Goal: Task Accomplishment & Management: Manage account settings

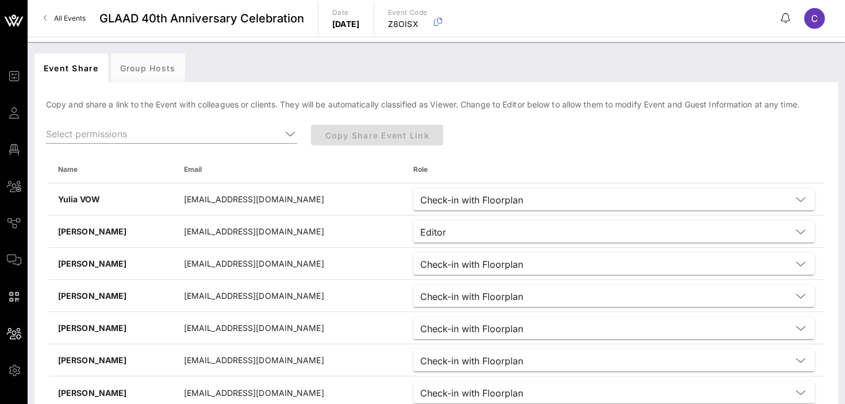
scroll to position [25, 0]
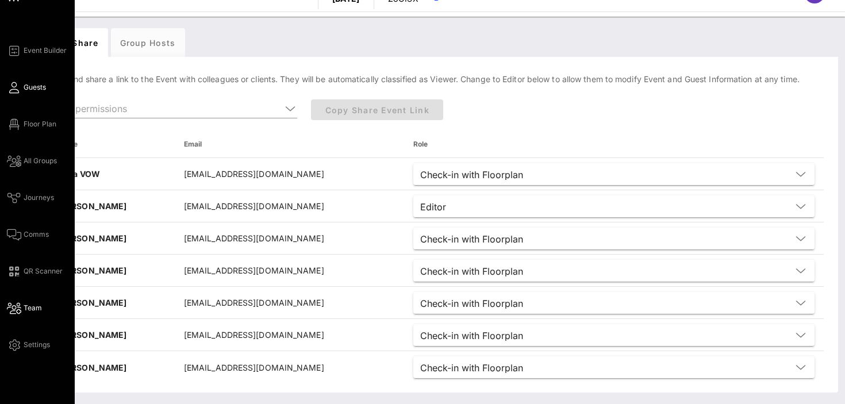
click at [22, 88] on link "Guests" at bounding box center [26, 88] width 39 height 14
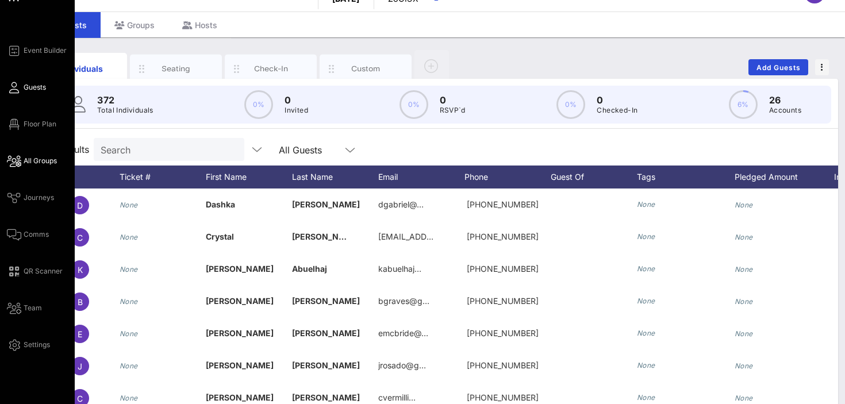
click at [38, 161] on span "All Groups" at bounding box center [40, 161] width 33 height 10
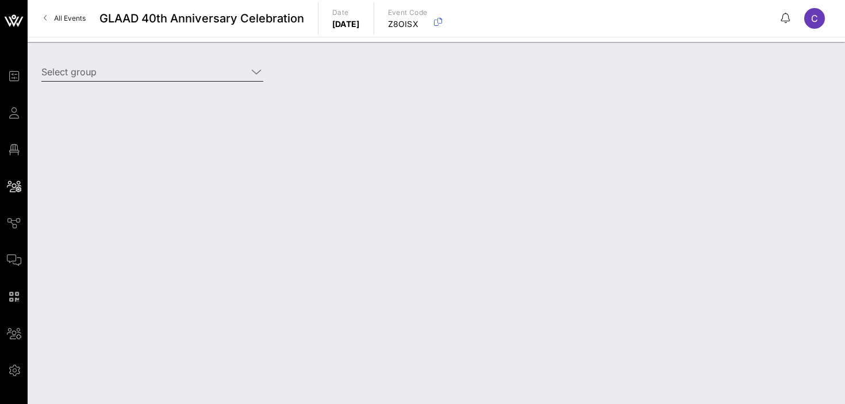
click at [172, 75] on input "Select group" at bounding box center [144, 72] width 206 height 18
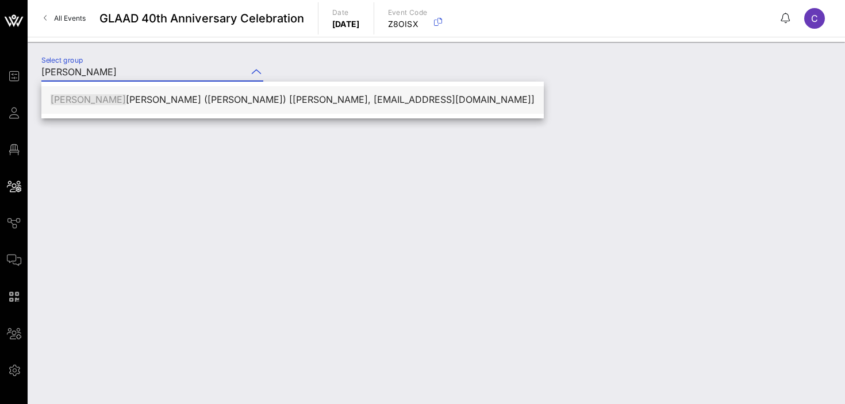
click at [172, 105] on div "[PERSON_NAME] ([PERSON_NAME]) [[PERSON_NAME], [EMAIL_ADDRESS][DOMAIN_NAME]]" at bounding box center [293, 99] width 484 height 11
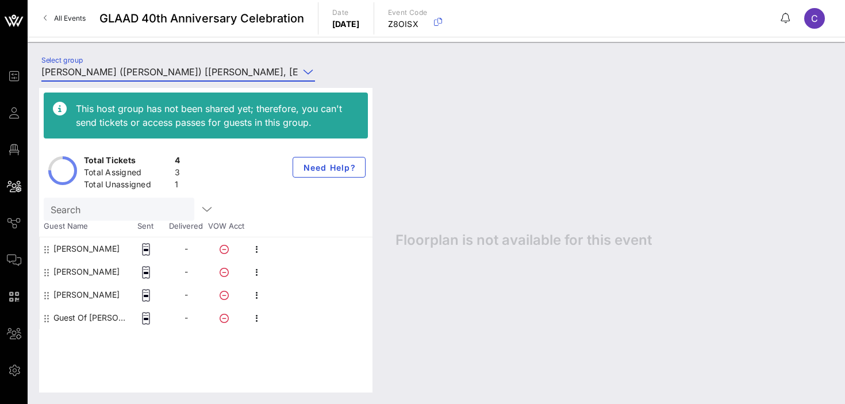
type input "[PERSON_NAME] ([PERSON_NAME]) [[PERSON_NAME], [EMAIL_ADDRESS][DOMAIN_NAME]]"
click at [258, 321] on icon "button" at bounding box center [257, 319] width 14 height 14
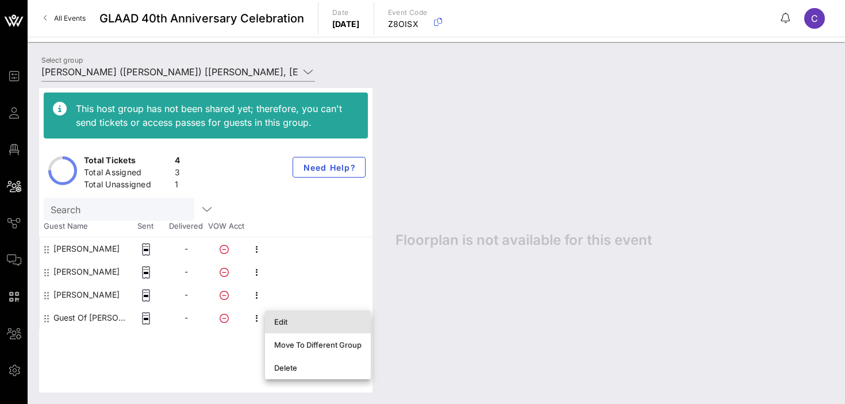
click at [288, 321] on div "Edit" at bounding box center [317, 321] width 87 height 9
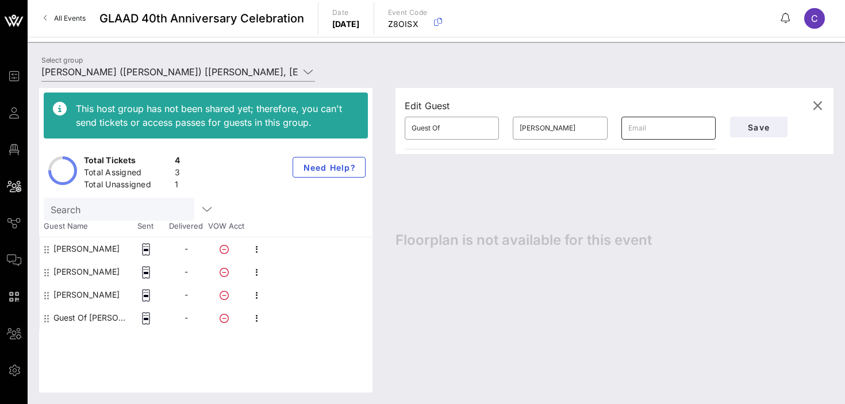
click at [652, 125] on input "text" at bounding box center [669, 128] width 81 height 18
paste input "[EMAIL_ADDRESS][DOMAIN_NAME]"
type input "[EMAIL_ADDRESS][DOMAIN_NAME]"
click at [453, 128] on input "Guest Of" at bounding box center [452, 128] width 81 height 18
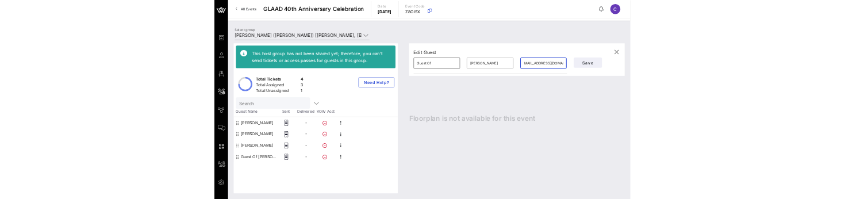
scroll to position [0, 0]
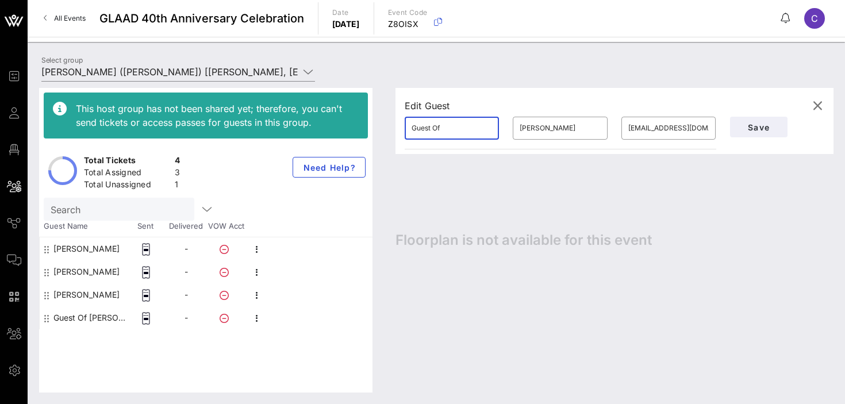
click at [453, 128] on input "Guest Of" at bounding box center [452, 128] width 81 height 18
type input "[PERSON_NAME]"
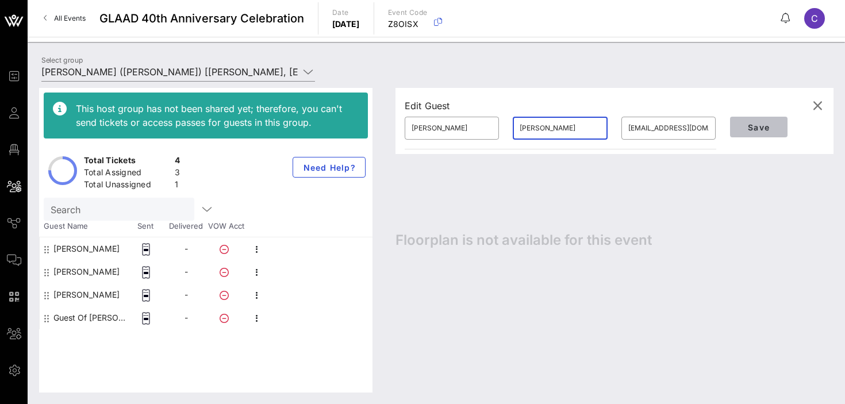
click at [741, 128] on span "Save" at bounding box center [759, 128] width 39 height 10
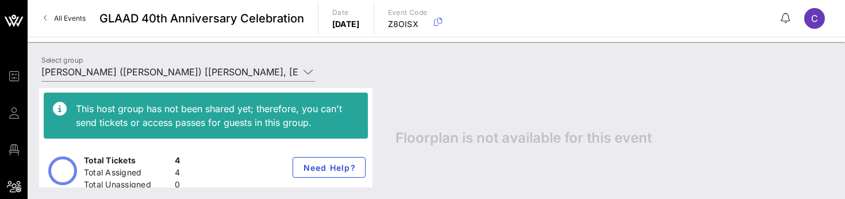
click at [427, 150] on div "Floorplan is not available for this event" at bounding box center [609, 137] width 450 height 99
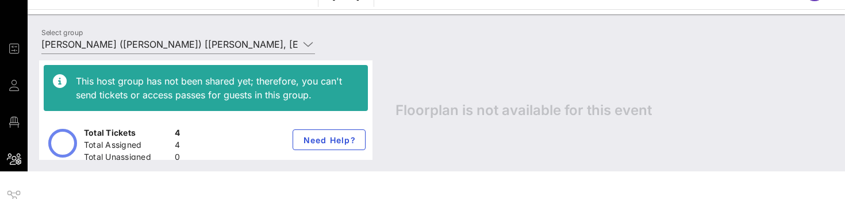
scroll to position [17, 0]
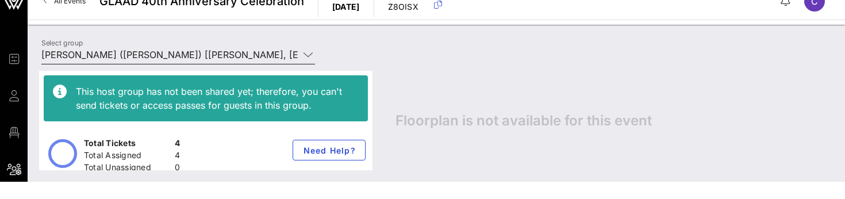
click at [193, 49] on input "[PERSON_NAME] ([PERSON_NAME]) [[PERSON_NAME], [EMAIL_ADDRESS][DOMAIN_NAME]]" at bounding box center [170, 54] width 258 height 18
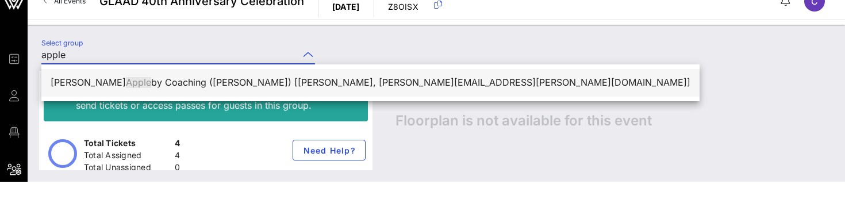
click at [200, 84] on div "[PERSON_NAME] by Coaching ([PERSON_NAME]) [[PERSON_NAME], [PERSON_NAME][EMAIL_A…" at bounding box center [371, 82] width 640 height 11
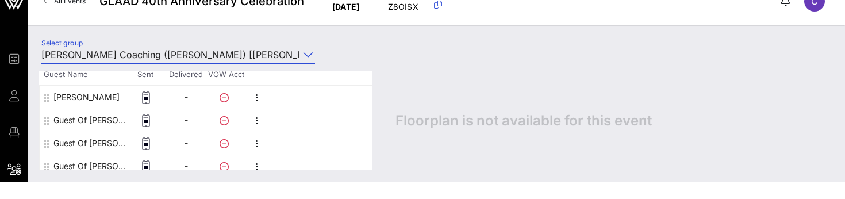
scroll to position [141, 0]
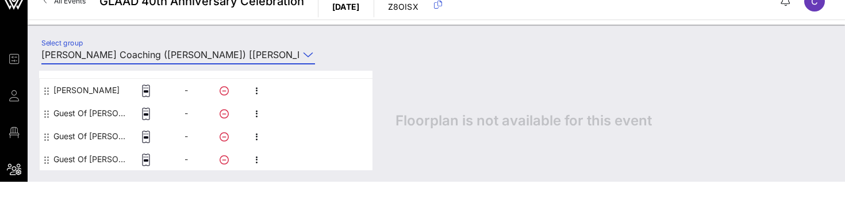
type input "[PERSON_NAME] Coaching ([PERSON_NAME]) [[PERSON_NAME], [PERSON_NAME][EMAIL_ADDR…"
click at [259, 111] on icon "button" at bounding box center [257, 114] width 14 height 14
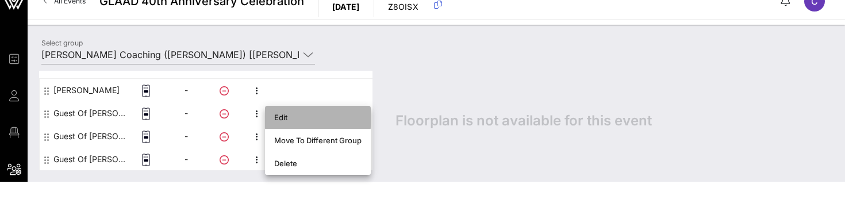
click at [295, 117] on div "Edit" at bounding box center [317, 117] width 87 height 9
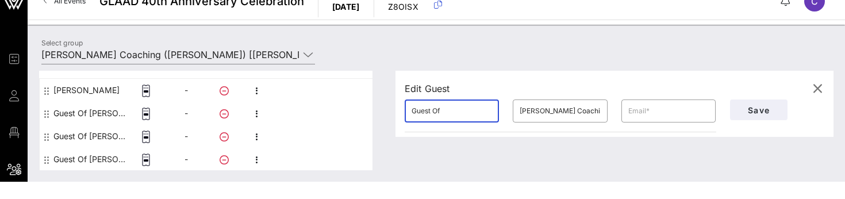
click at [442, 114] on input "Guest Of" at bounding box center [452, 111] width 81 height 18
type input "Mark"
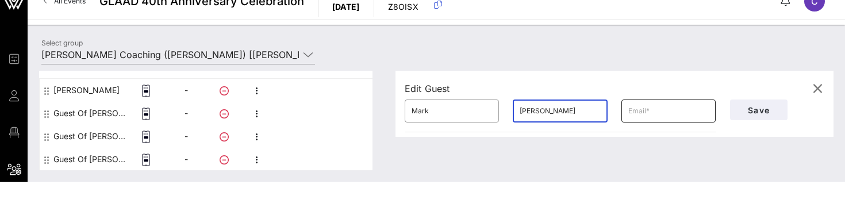
type input "[PERSON_NAME]"
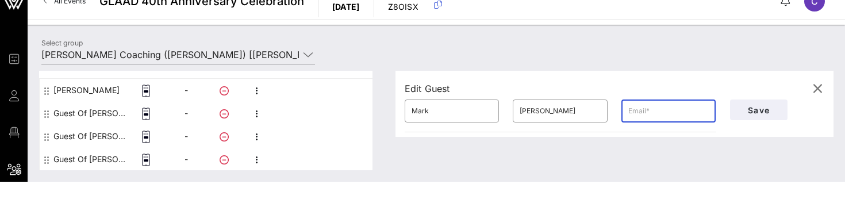
click at [663, 111] on input "text" at bounding box center [669, 111] width 81 height 18
paste input "[EMAIL_ADDRESS][DOMAIN_NAME]"
type input "[EMAIL_ADDRESS][DOMAIN_NAME]"
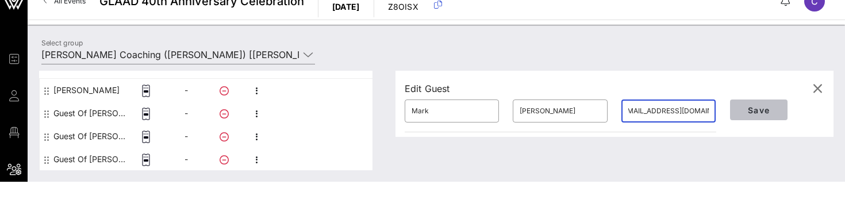
click at [748, 108] on span "Save" at bounding box center [759, 110] width 39 height 10
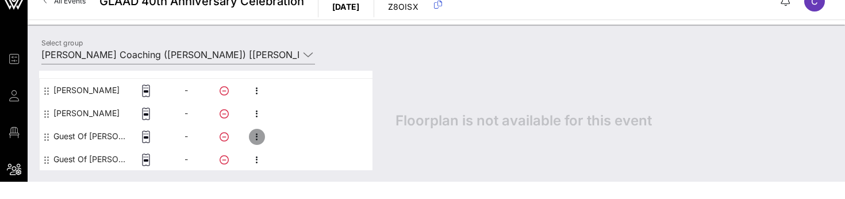
click at [258, 137] on icon "button" at bounding box center [257, 137] width 14 height 14
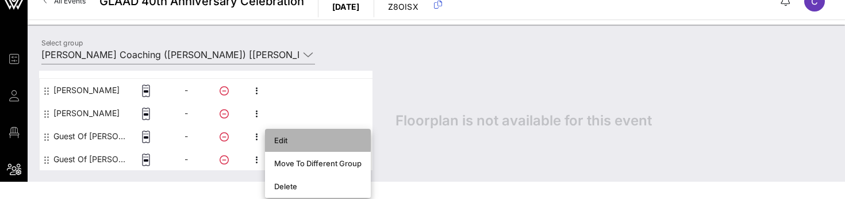
click at [282, 141] on div "Edit" at bounding box center [317, 140] width 87 height 9
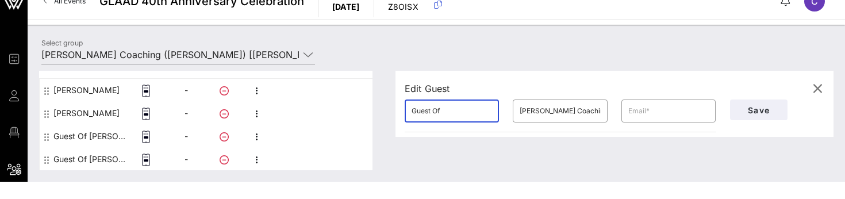
click at [453, 112] on input "Guest Of" at bounding box center [452, 111] width 81 height 18
type input "[PERSON_NAME]"
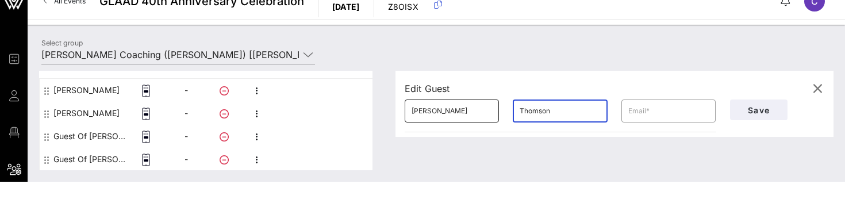
type input "Thomson"
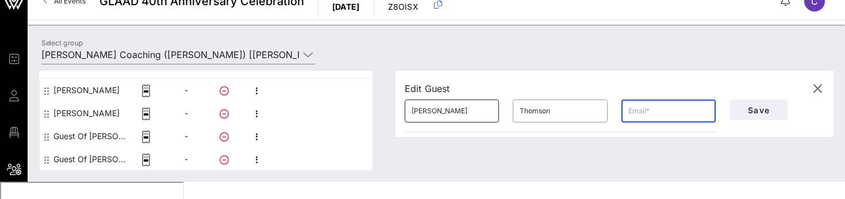
paste input "[EMAIL_ADDRESS][DOMAIN_NAME]"
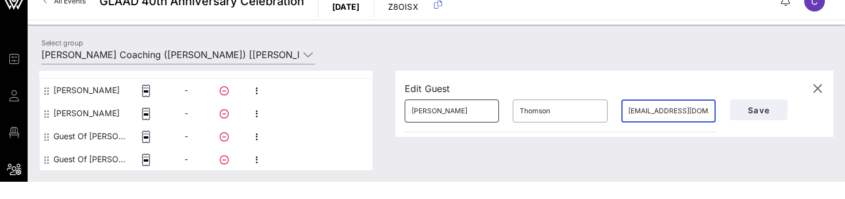
scroll to position [0, 5]
type input "[EMAIL_ADDRESS][DOMAIN_NAME]"
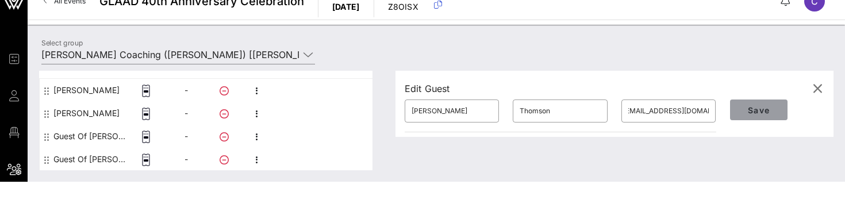
click at [772, 103] on button "Save" at bounding box center [759, 109] width 58 height 21
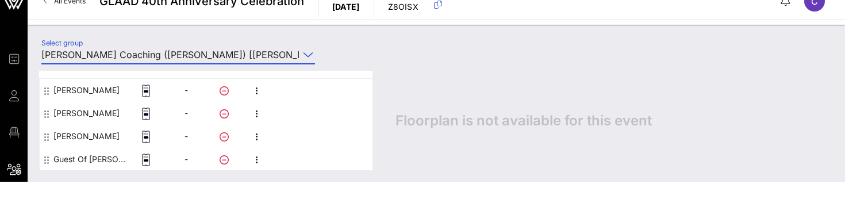
click at [194, 56] on input "[PERSON_NAME] Coaching ([PERSON_NAME]) [[PERSON_NAME], [PERSON_NAME][EMAIL_ADDR…" at bounding box center [170, 54] width 258 height 18
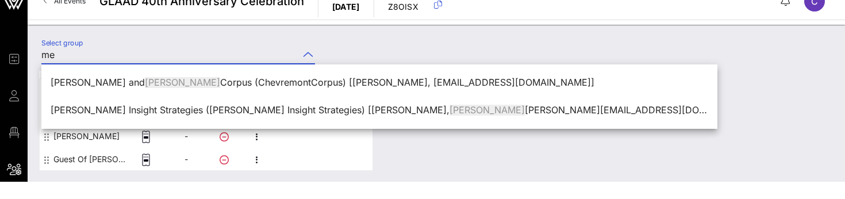
type input "m"
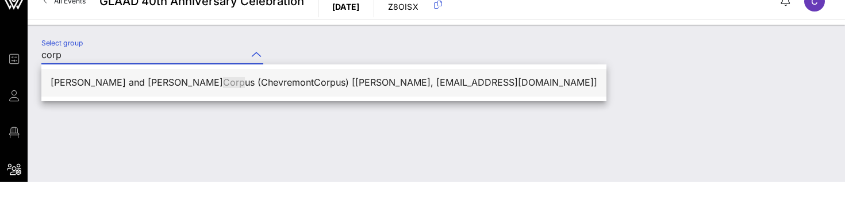
click at [223, 83] on span "Corp" at bounding box center [234, 82] width 22 height 12
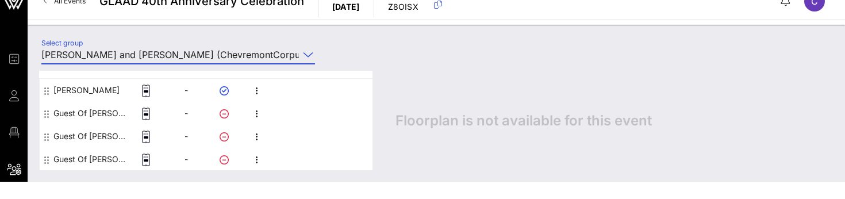
scroll to position [141, 0]
type input "[PERSON_NAME] and [PERSON_NAME] (ChevremontCorpus) [[PERSON_NAME], [EMAIL_ADDRE…"
click at [255, 112] on icon "button" at bounding box center [257, 114] width 14 height 14
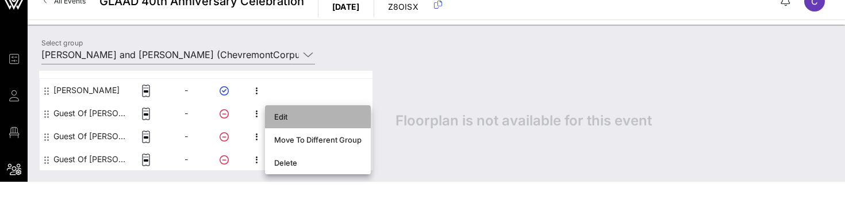
click at [280, 118] on div "Edit" at bounding box center [317, 116] width 87 height 9
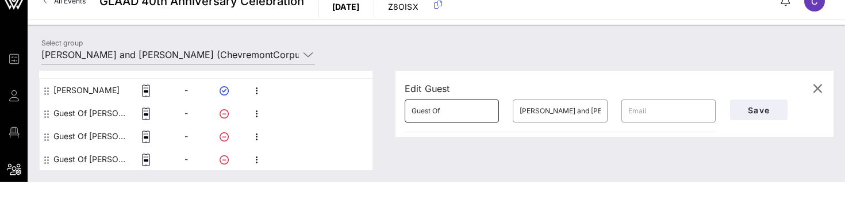
click at [438, 109] on input "Guest Of" at bounding box center [452, 111] width 81 height 18
type input "[PERSON_NAME]"
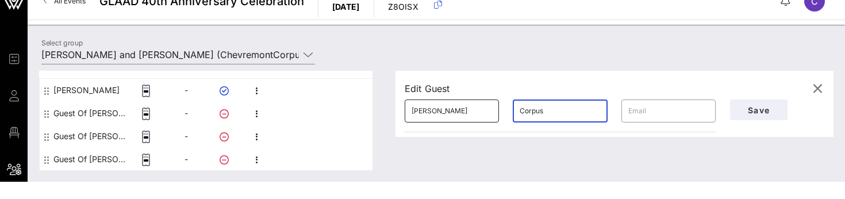
type input "Corpus"
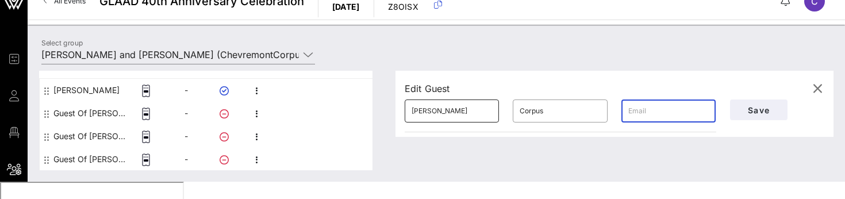
paste input "[EMAIL_ADDRESS][DOMAIN_NAME]"
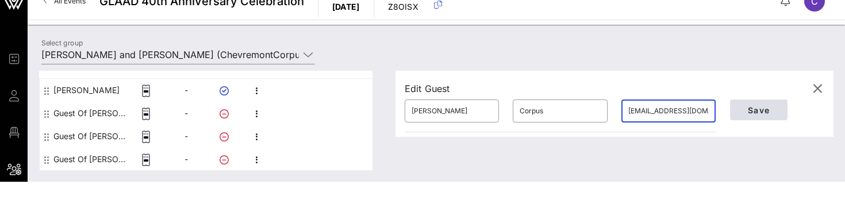
type input "[EMAIL_ADDRESS][DOMAIN_NAME]"
click at [746, 106] on span "Save" at bounding box center [759, 110] width 39 height 10
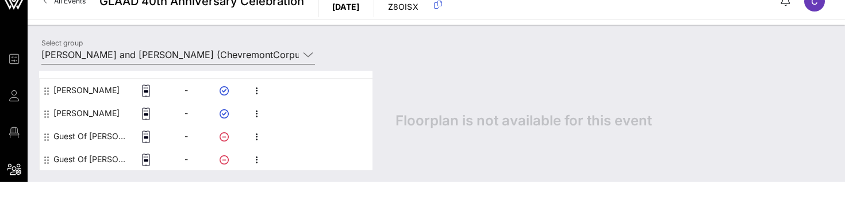
click at [194, 48] on input "[PERSON_NAME] and [PERSON_NAME] (ChevremontCorpus) [[PERSON_NAME], [EMAIL_ADDRE…" at bounding box center [170, 54] width 258 height 18
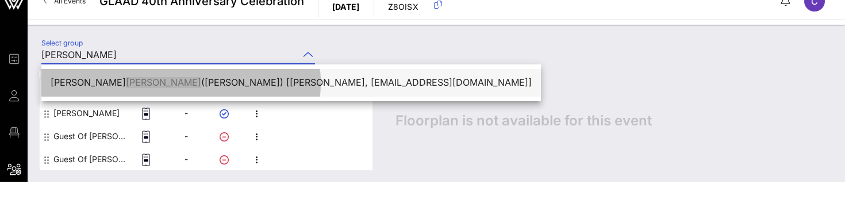
click at [198, 77] on div "[PERSON_NAME] ([PERSON_NAME]) [[PERSON_NAME], [EMAIL_ADDRESS][DOMAIN_NAME]]" at bounding box center [291, 82] width 481 height 11
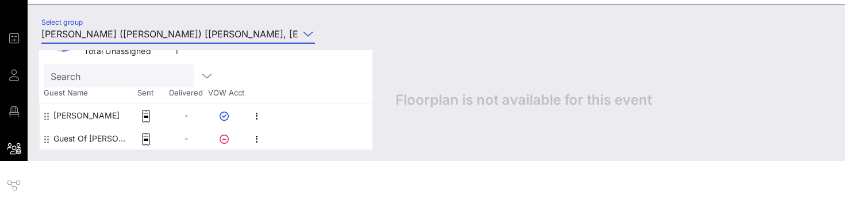
scroll to position [39, 0]
type input "[PERSON_NAME] ([PERSON_NAME]) [[PERSON_NAME], [EMAIL_ADDRESS][DOMAIN_NAME]]"
click at [251, 137] on icon "button" at bounding box center [257, 139] width 14 height 14
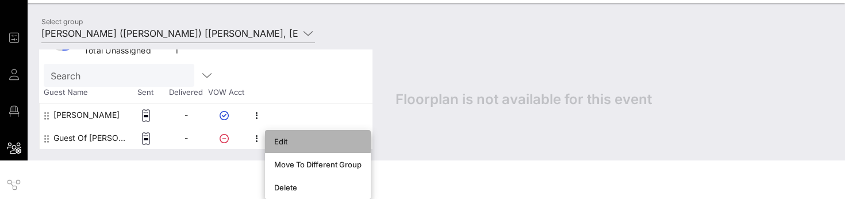
click at [283, 143] on div "Edit" at bounding box center [317, 141] width 87 height 9
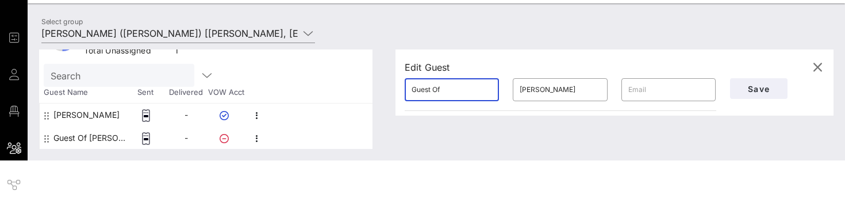
click at [453, 87] on input "Guest Of" at bounding box center [452, 90] width 81 height 18
type input "[PERSON_NAME]"
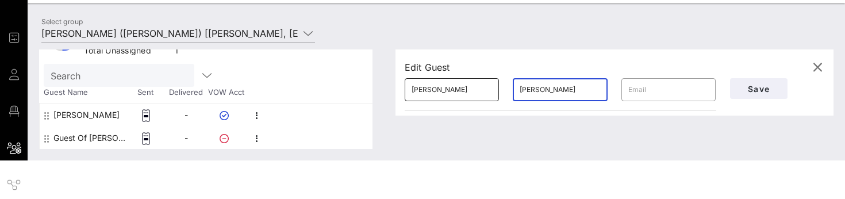
type input "[PERSON_NAME]"
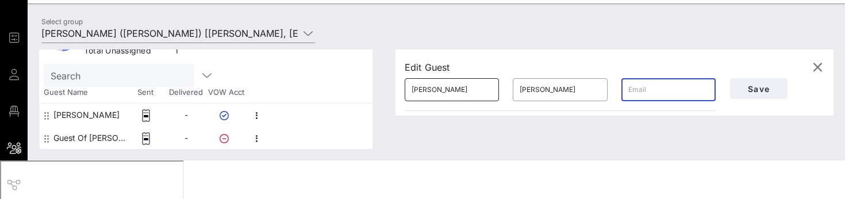
paste input "[EMAIL_ADDRESS][DOMAIN_NAME]"
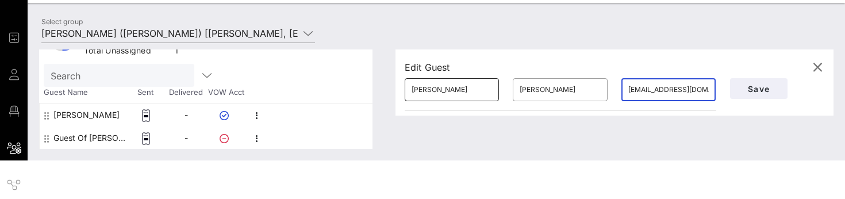
scroll to position [0, 3]
type input "[EMAIL_ADDRESS][DOMAIN_NAME]"
click at [763, 86] on span "Save" at bounding box center [759, 89] width 39 height 10
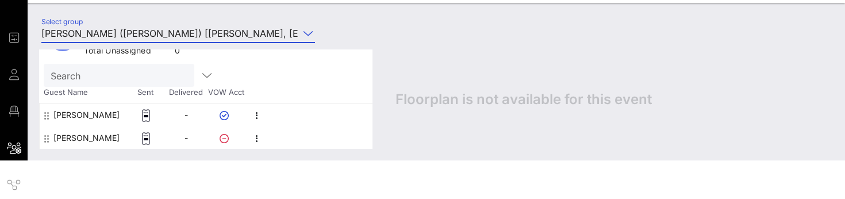
click at [222, 33] on input "[PERSON_NAME] ([PERSON_NAME]) [[PERSON_NAME], [EMAIL_ADDRESS][DOMAIN_NAME]]" at bounding box center [170, 33] width 258 height 18
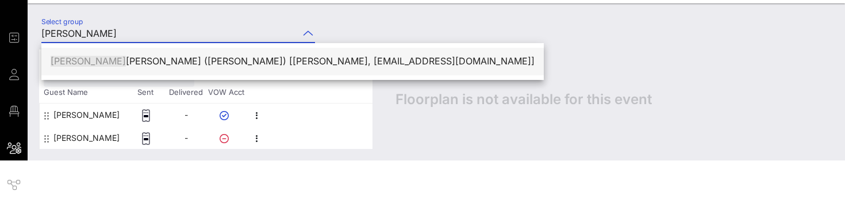
click at [205, 58] on div "[PERSON_NAME] ([PERSON_NAME]) [[PERSON_NAME], [EMAIL_ADDRESS][DOMAIN_NAME]]" at bounding box center [293, 61] width 484 height 11
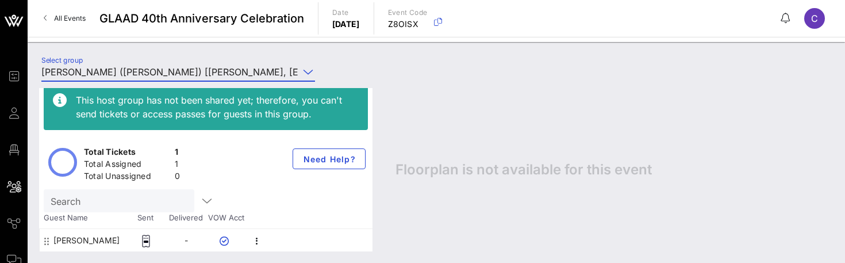
click at [168, 75] on input "[PERSON_NAME] ([PERSON_NAME]) [[PERSON_NAME], [EMAIL_ADDRESS][DOMAIN_NAME]]" at bounding box center [170, 72] width 258 height 18
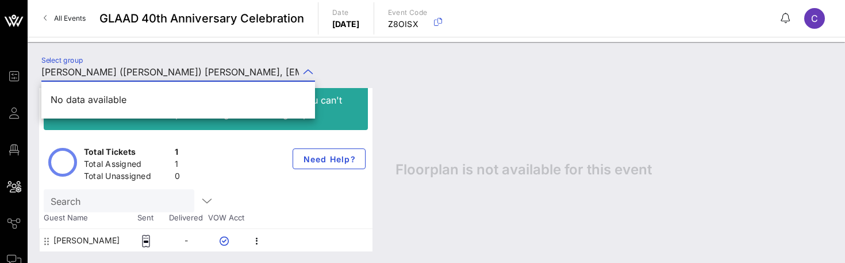
click at [442, 106] on div "Floorplan is not available for this event" at bounding box center [609, 169] width 450 height 163
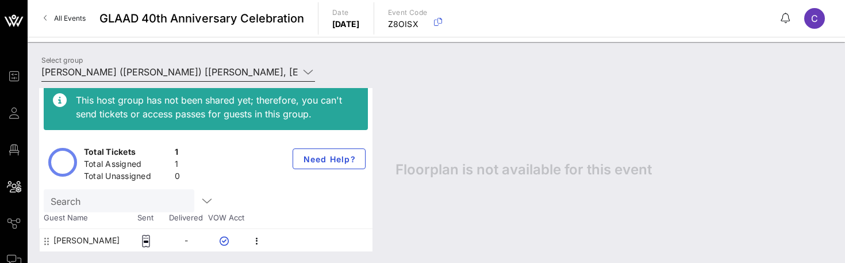
click at [258, 69] on input "[PERSON_NAME] ([PERSON_NAME]) [[PERSON_NAME], [EMAIL_ADDRESS][DOMAIN_NAME]]" at bounding box center [170, 72] width 258 height 18
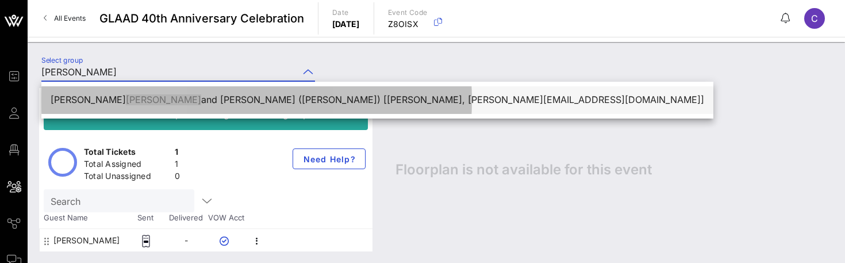
click at [227, 95] on div "[PERSON_NAME] and [PERSON_NAME] ([PERSON_NAME]) [[PERSON_NAME], [PERSON_NAME][E…" at bounding box center [378, 99] width 654 height 11
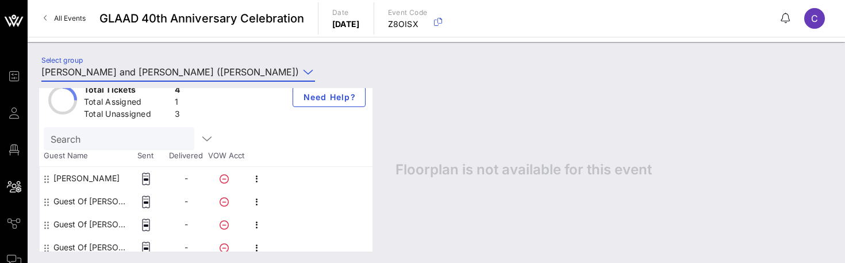
scroll to position [78, 0]
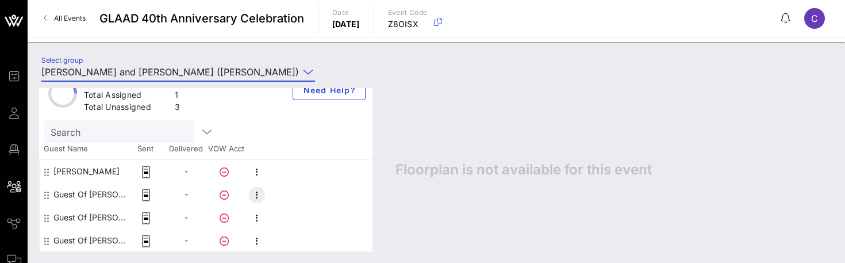
type input "[PERSON_NAME] and [PERSON_NAME] ([PERSON_NAME]) [[PERSON_NAME], [PERSON_NAME][E…"
click at [258, 192] on icon "button" at bounding box center [257, 195] width 14 height 14
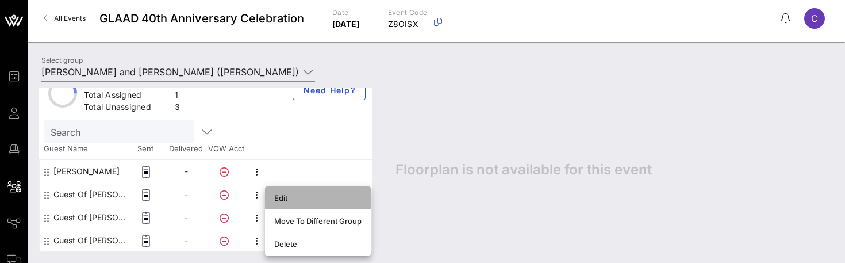
click at [280, 200] on div "Edit" at bounding box center [317, 197] width 87 height 9
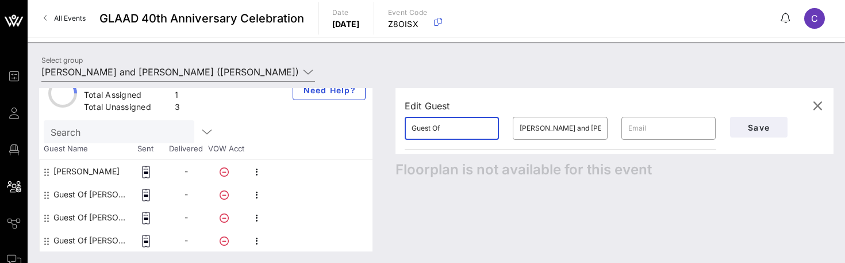
click at [453, 126] on input "Guest Of" at bounding box center [452, 128] width 81 height 18
type input "Gabe"
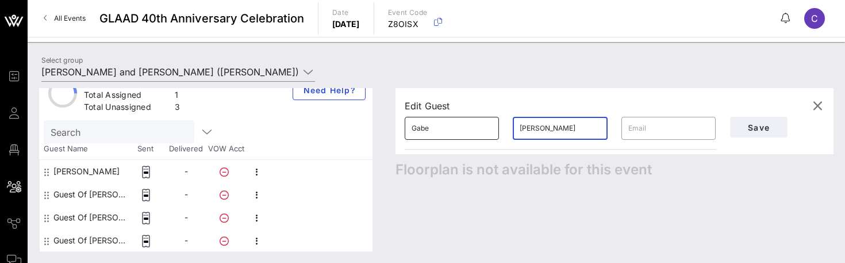
type input "[PERSON_NAME]"
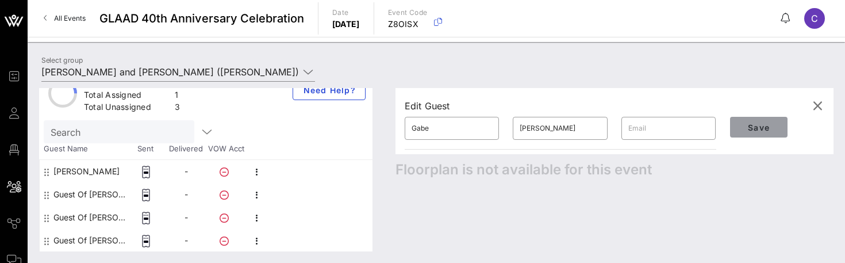
click at [757, 129] on span "Save" at bounding box center [759, 128] width 39 height 10
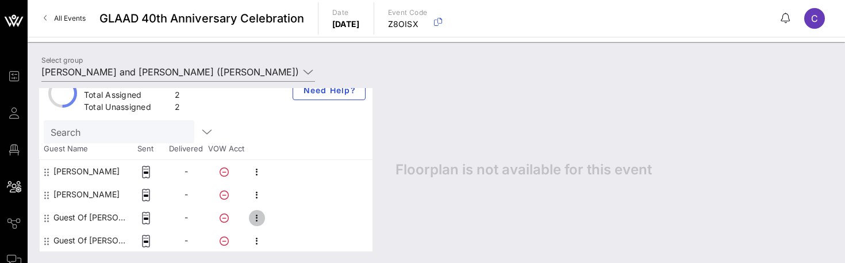
click at [258, 218] on icon "button" at bounding box center [257, 218] width 14 height 14
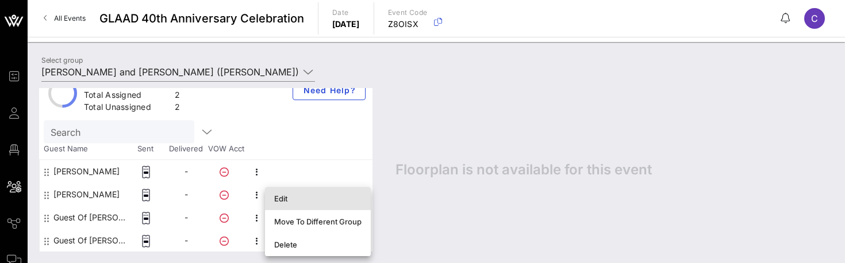
click at [289, 198] on div "Edit" at bounding box center [317, 198] width 87 height 9
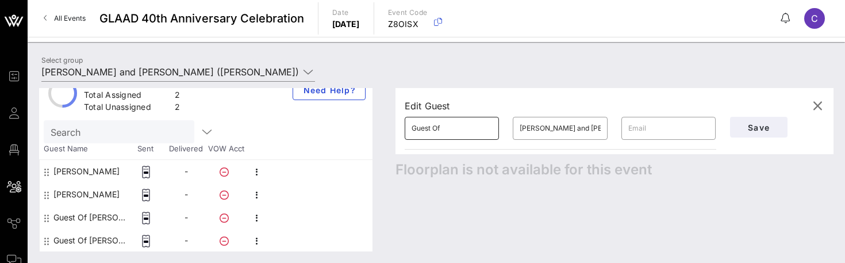
click at [449, 132] on input "Guest Of" at bounding box center [452, 128] width 81 height 18
type input "Ilaria"
type input "[PERSON_NAME] [PERSON_NAME]"
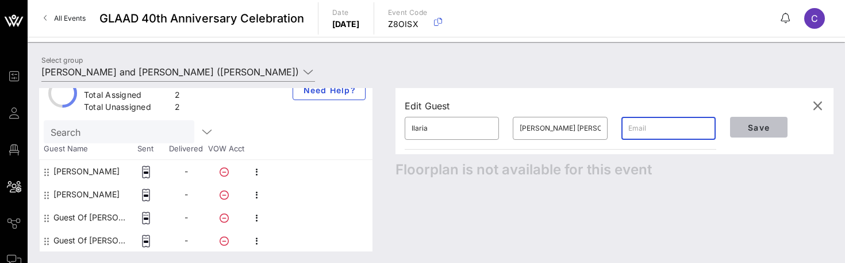
click at [753, 132] on button "Save" at bounding box center [759, 127] width 58 height 21
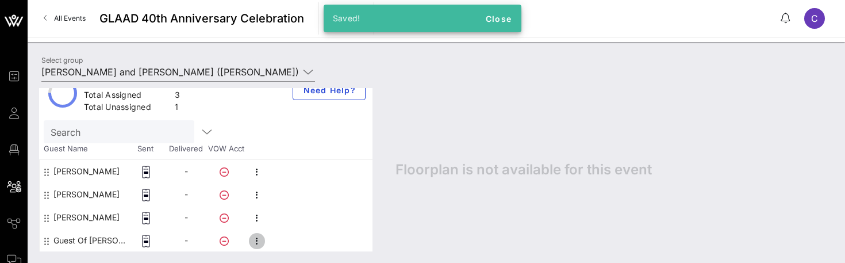
click at [259, 239] on icon "button" at bounding box center [257, 241] width 14 height 14
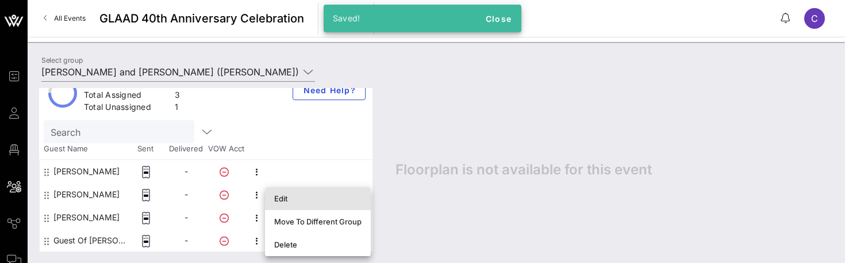
click at [303, 196] on div "Edit" at bounding box center [317, 198] width 87 height 9
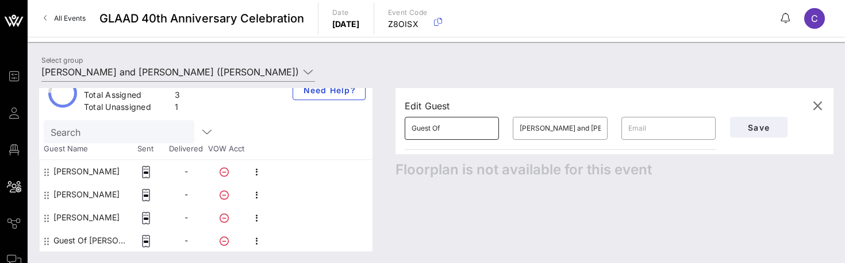
click at [447, 131] on input "Guest Of" at bounding box center [452, 128] width 81 height 18
type input "Fabrice"
type input "Houdart"
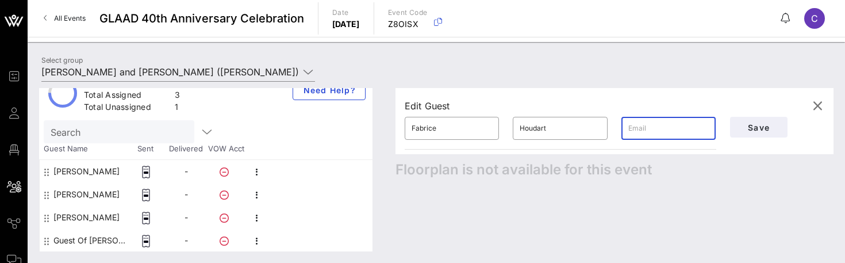
click at [658, 129] on input "text" at bounding box center [669, 128] width 81 height 18
paste input "[EMAIL_ADDRESS][DOMAIN_NAME]"
type input "[EMAIL_ADDRESS][DOMAIN_NAME]"
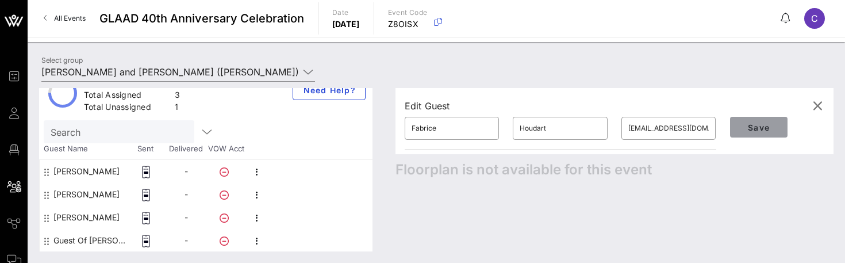
click at [752, 133] on button "Save" at bounding box center [759, 127] width 58 height 21
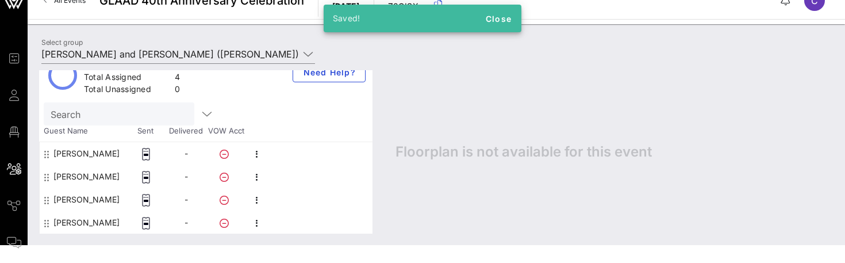
scroll to position [13, 0]
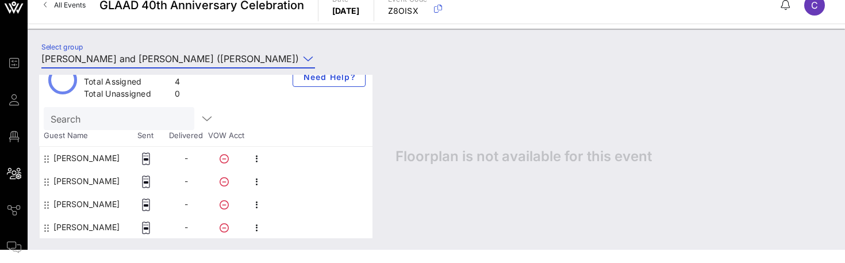
click at [209, 59] on input "[PERSON_NAME] and [PERSON_NAME] ([PERSON_NAME]) [[PERSON_NAME], [PERSON_NAME][E…" at bounding box center [170, 58] width 258 height 18
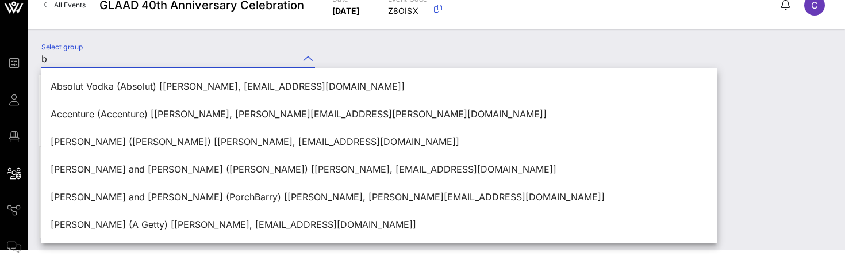
scroll to position [0, 0]
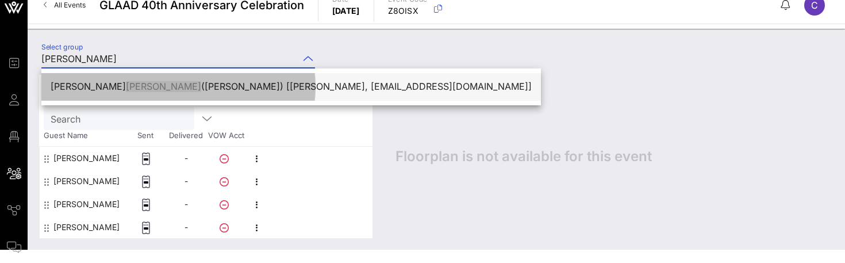
click at [175, 85] on div "[PERSON_NAME] ([PERSON_NAME]) [[PERSON_NAME], [EMAIL_ADDRESS][DOMAIN_NAME]]" at bounding box center [291, 86] width 481 height 11
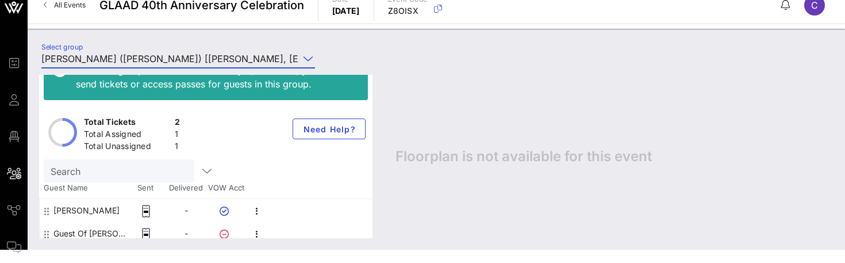
scroll to position [32, 0]
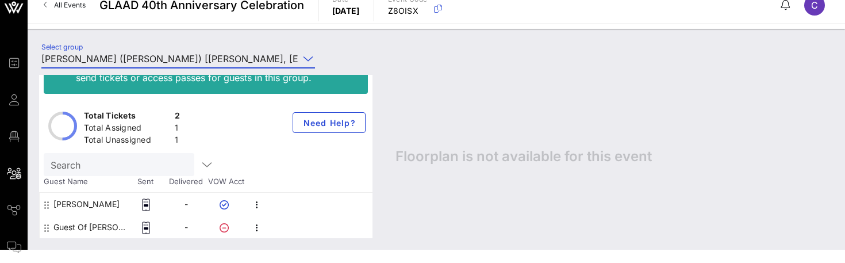
type input "[PERSON_NAME] ([PERSON_NAME]) [[PERSON_NAME], [EMAIL_ADDRESS][DOMAIN_NAME]]"
click at [257, 227] on icon "button" at bounding box center [257, 228] width 14 height 14
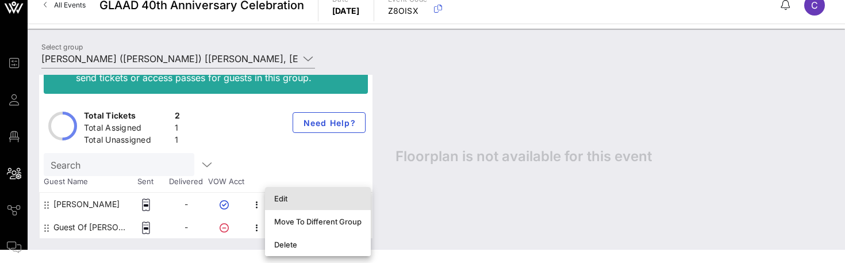
click at [288, 197] on div "Edit" at bounding box center [317, 198] width 87 height 9
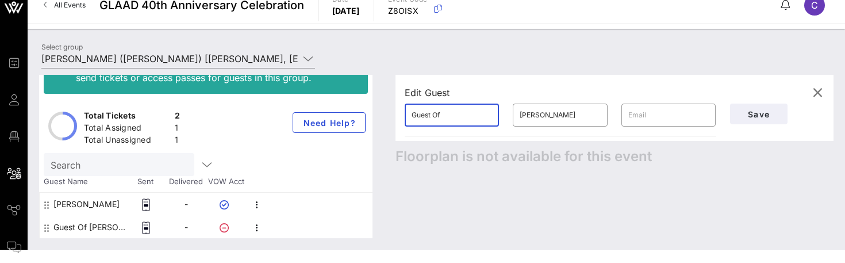
click at [447, 113] on input "Guest Of" at bounding box center [452, 115] width 81 height 18
type input "[PERSON_NAME]"
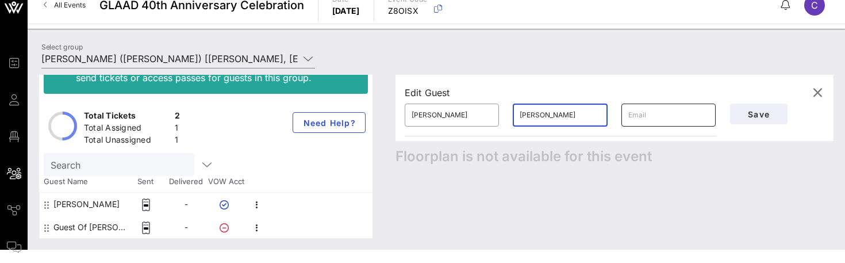
type input "[PERSON_NAME]"
click at [653, 120] on input "text" at bounding box center [669, 115] width 81 height 18
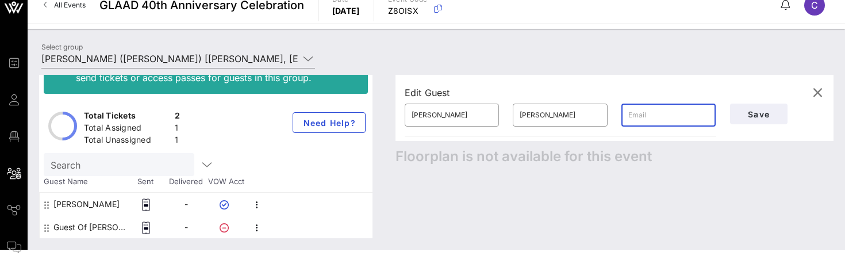
paste input "[EMAIL_ADDRESS][DOMAIN_NAME]"
type input "[EMAIL_ADDRESS][DOMAIN_NAME]"
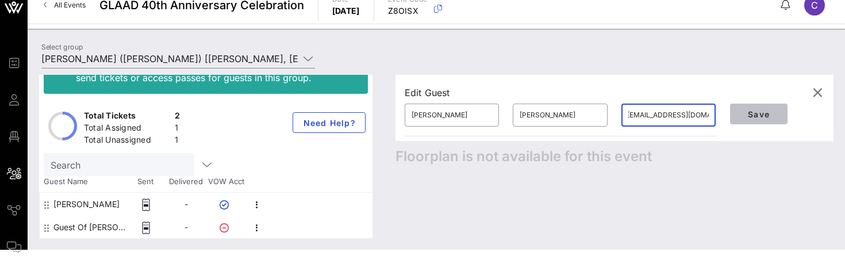
click at [752, 114] on span "Save" at bounding box center [759, 114] width 39 height 10
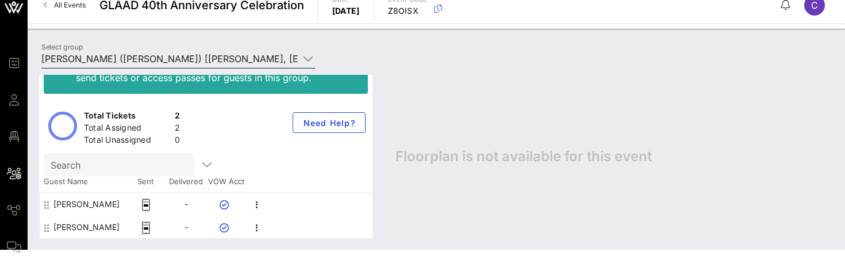
click at [191, 60] on input "[PERSON_NAME] ([PERSON_NAME]) [[PERSON_NAME], [EMAIL_ADDRESS][DOMAIN_NAME]]" at bounding box center [170, 58] width 258 height 18
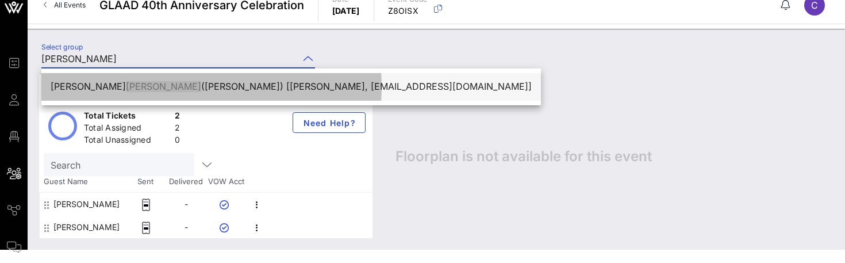
click at [178, 89] on div "[PERSON_NAME] ([PERSON_NAME]) [[PERSON_NAME], [EMAIL_ADDRESS][DOMAIN_NAME]]" at bounding box center [291, 86] width 481 height 11
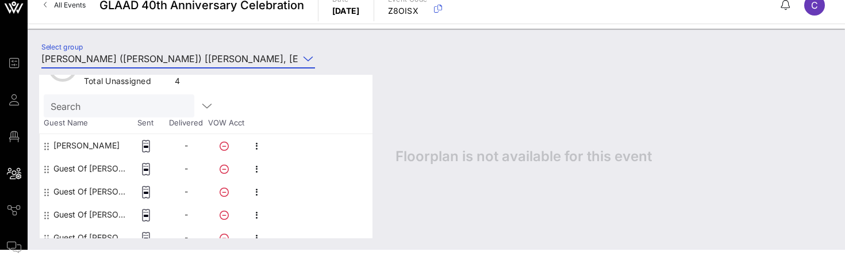
scroll to position [101, 0]
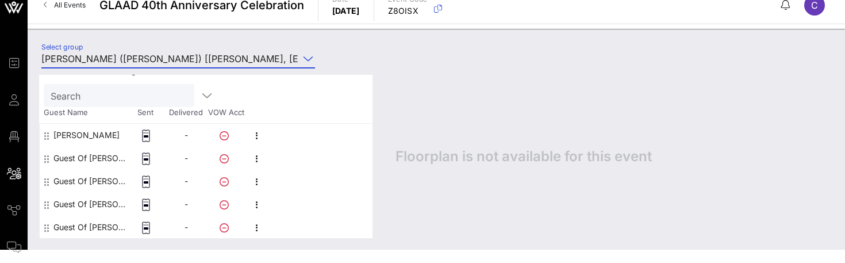
type input "[PERSON_NAME] ([PERSON_NAME]) [[PERSON_NAME], [EMAIL_ADDRESS][DOMAIN_NAME]]"
click at [255, 157] on icon "button" at bounding box center [257, 159] width 14 height 14
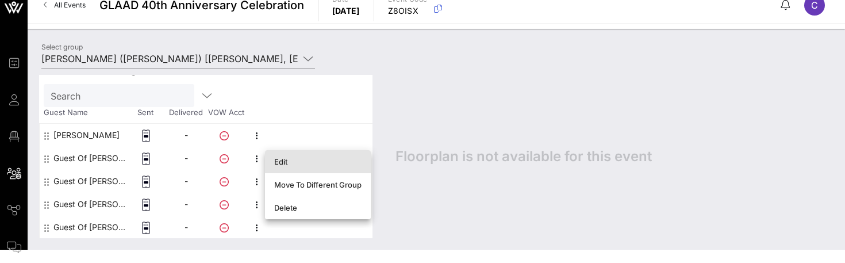
click at [309, 158] on div "Edit" at bounding box center [317, 161] width 87 height 9
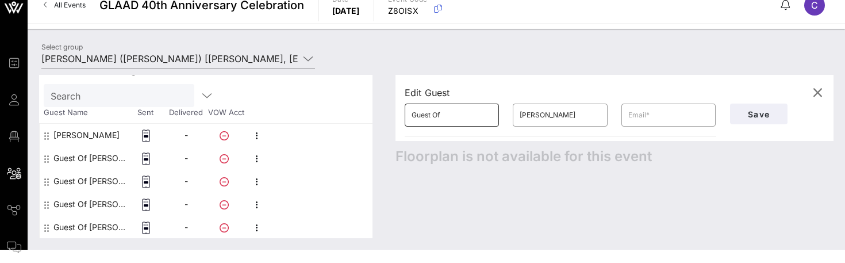
click at [441, 116] on input "Guest Of" at bounding box center [452, 115] width 81 height 18
type input "[PERSON_NAME]"
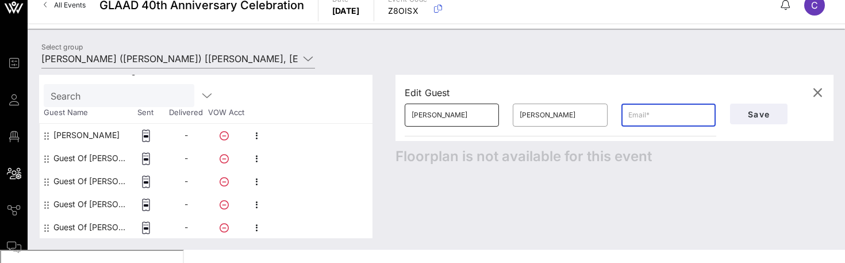
paste input "[PERSON_NAME][EMAIL_ADDRESS][PERSON_NAME][DOMAIN_NAME]"
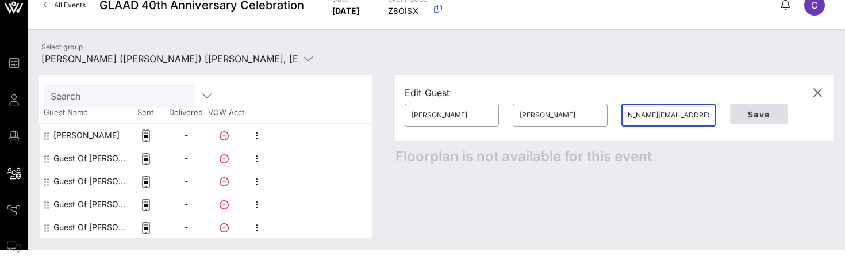
type input "[PERSON_NAME][EMAIL_ADDRESS][PERSON_NAME][DOMAIN_NAME]"
click at [749, 110] on span "Save" at bounding box center [759, 114] width 39 height 10
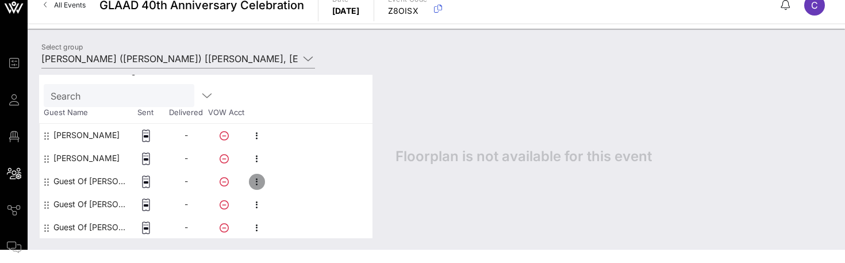
click at [255, 179] on icon "button" at bounding box center [257, 182] width 14 height 14
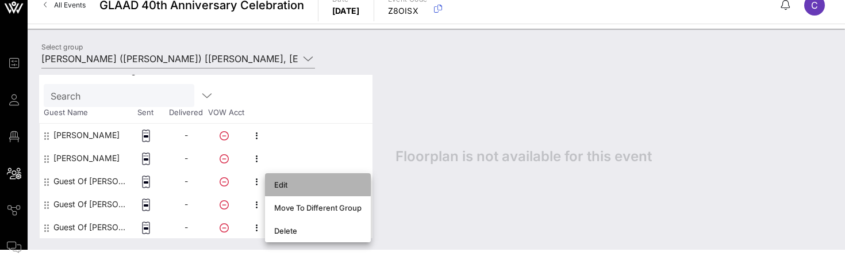
click at [278, 185] on div "Edit" at bounding box center [317, 184] width 87 height 9
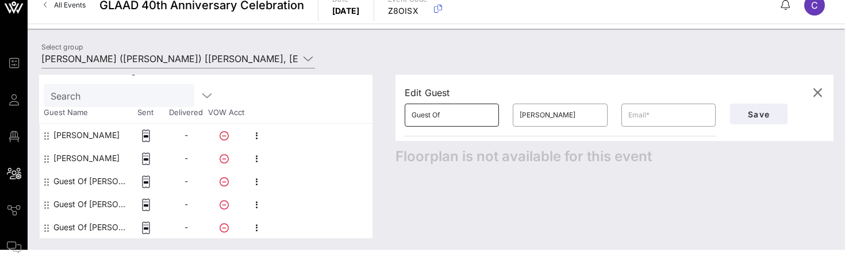
click at [469, 110] on input "Guest Of" at bounding box center [452, 115] width 81 height 18
type input "[PERSON_NAME]"
type input "Crantz"
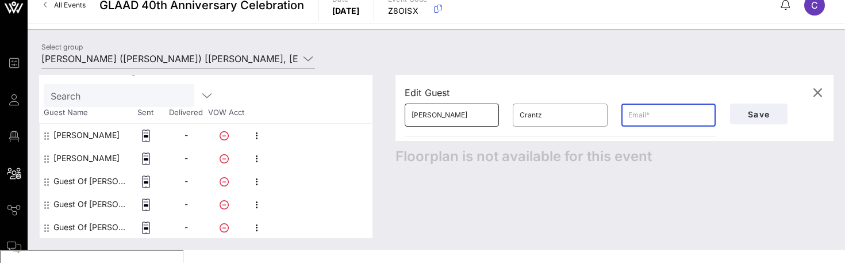
paste input "[EMAIL_ADDRESS][DOMAIN_NAME]"
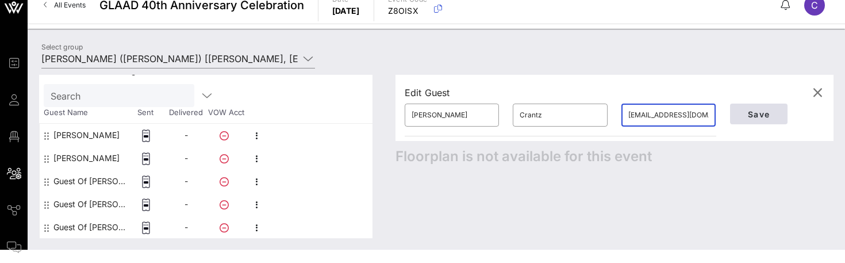
type input "[EMAIL_ADDRESS][DOMAIN_NAME]"
click at [748, 117] on span "Save" at bounding box center [759, 114] width 39 height 10
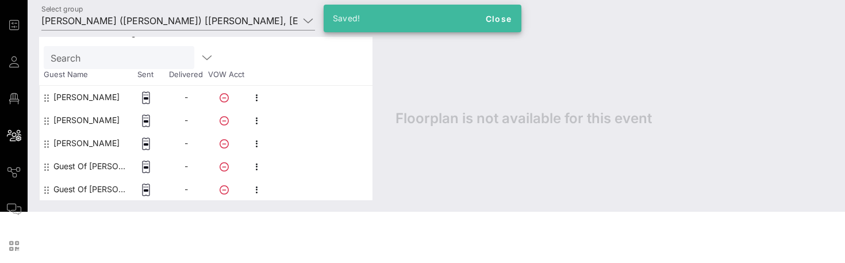
scroll to position [52, 0]
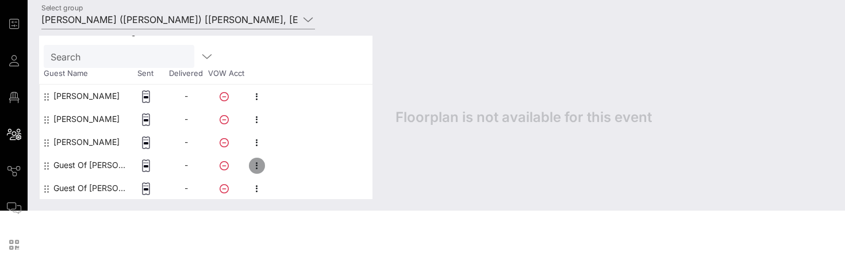
click at [258, 164] on icon "button" at bounding box center [257, 166] width 14 height 14
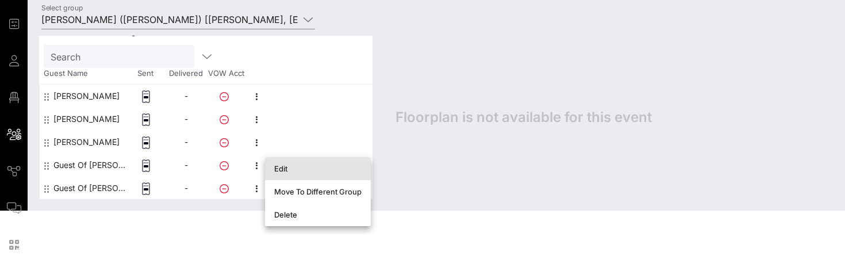
click at [275, 168] on div "Edit" at bounding box center [317, 168] width 87 height 9
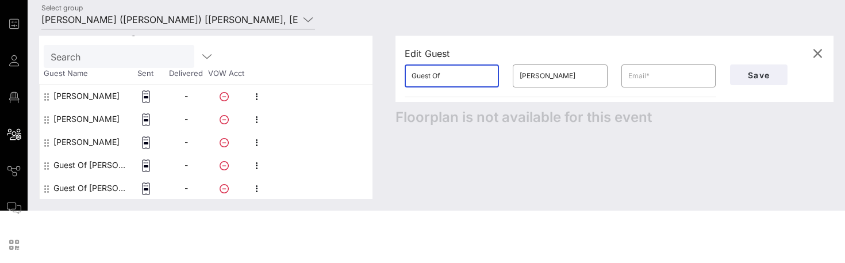
click at [462, 69] on input "Guest Of" at bounding box center [452, 76] width 81 height 18
type input "[PERSON_NAME]"
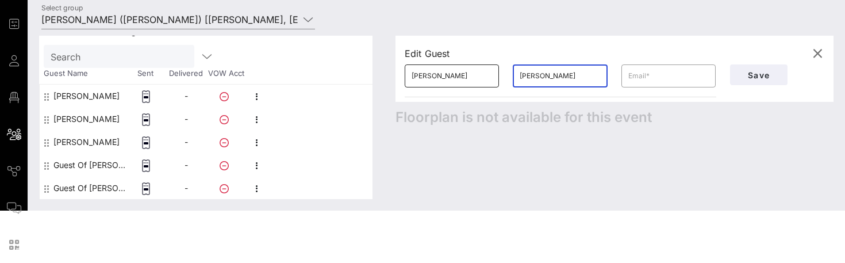
type input "[PERSON_NAME]"
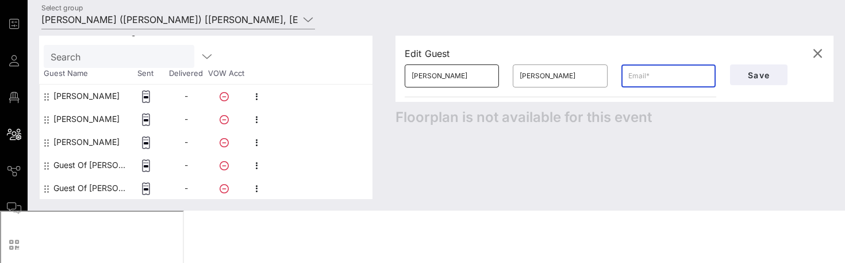
paste input "[PERSON_NAME][EMAIL_ADDRESS][DOMAIN_NAME]"
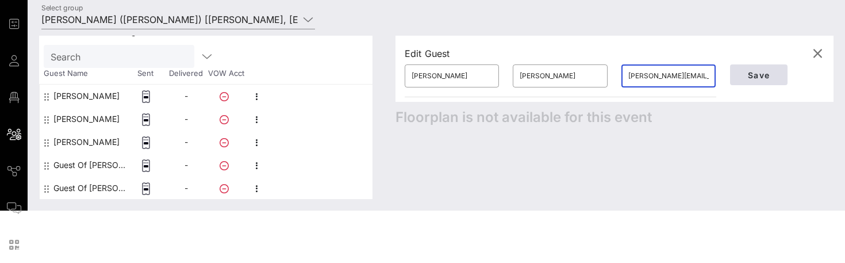
type input "[PERSON_NAME][EMAIL_ADDRESS][DOMAIN_NAME]"
click at [756, 72] on span "Save" at bounding box center [759, 75] width 39 height 10
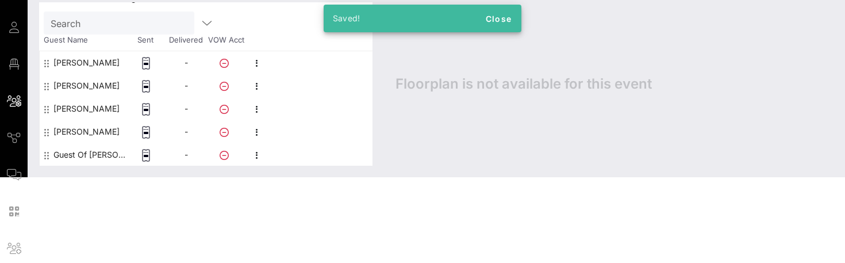
scroll to position [94, 0]
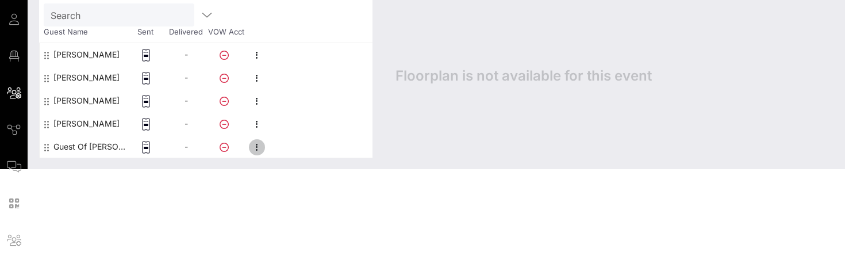
click at [258, 147] on icon "button" at bounding box center [257, 147] width 14 height 14
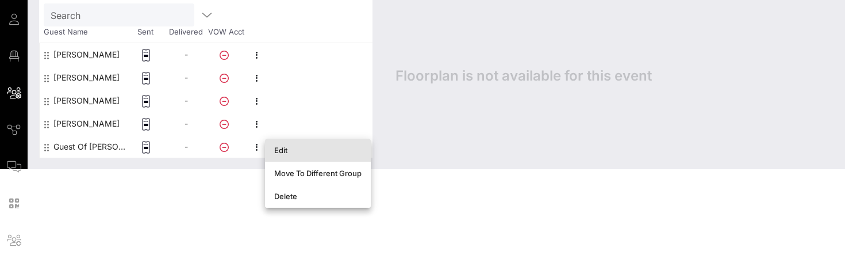
click at [273, 152] on div "Edit" at bounding box center [318, 150] width 106 height 23
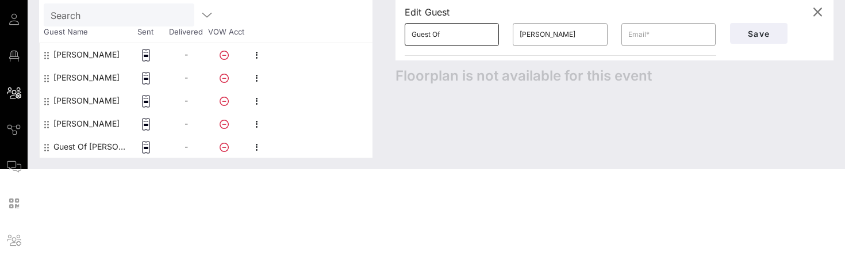
click at [460, 30] on input "Guest Of" at bounding box center [452, 34] width 81 height 18
type input "Juli"
type input "[PERSON_NAME]"
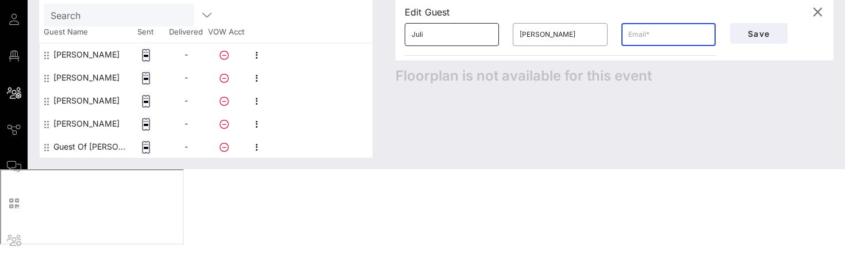
paste input "[EMAIL_ADDRESS][PERSON_NAME][DOMAIN_NAME]"
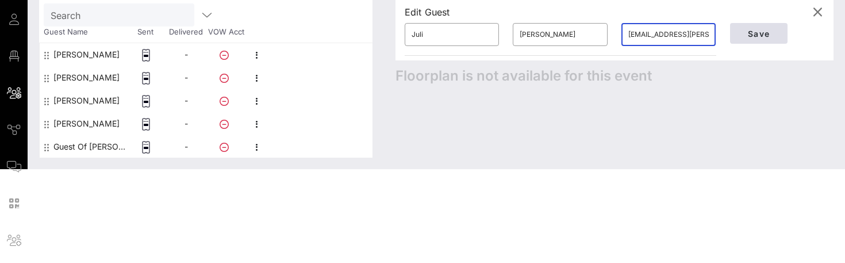
type input "[EMAIL_ADDRESS][PERSON_NAME][DOMAIN_NAME]"
click at [760, 38] on button "Save" at bounding box center [759, 33] width 58 height 21
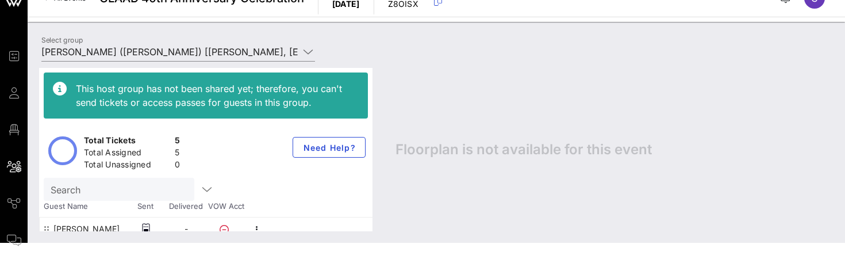
scroll to position [20, 0]
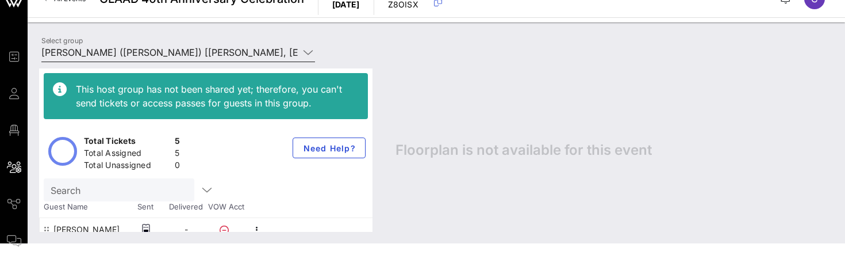
click at [203, 49] on input "[PERSON_NAME] ([PERSON_NAME]) [[PERSON_NAME], [EMAIL_ADDRESS][DOMAIN_NAME]]" at bounding box center [170, 52] width 258 height 18
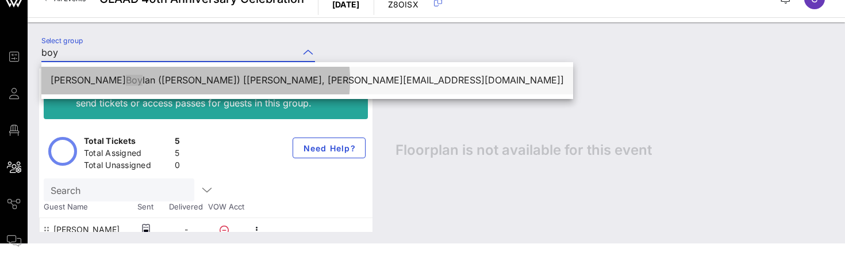
click at [194, 89] on div "[PERSON_NAME] ([PERSON_NAME]) [[PERSON_NAME], [PERSON_NAME][EMAIL_ADDRESS][DOMA…" at bounding box center [308, 80] width 514 height 25
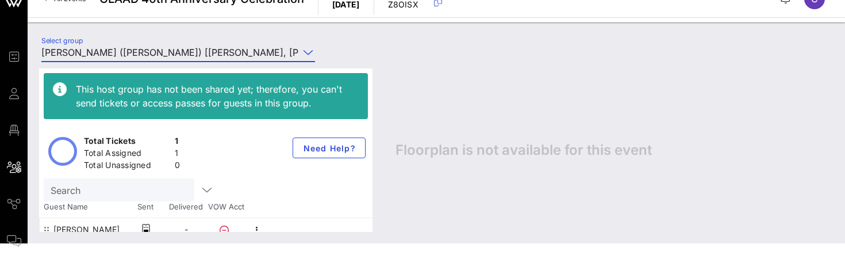
scroll to position [9, 0]
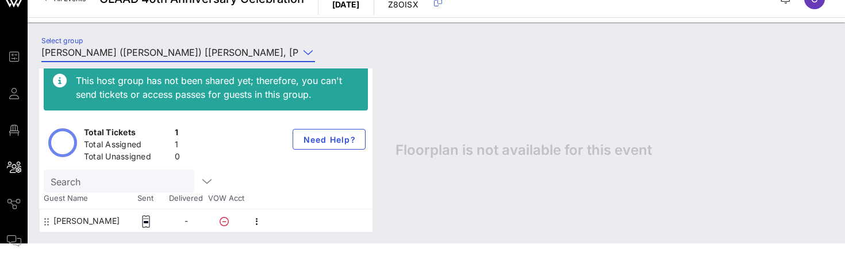
click at [210, 53] on input "[PERSON_NAME] ([PERSON_NAME]) [[PERSON_NAME], [PERSON_NAME][EMAIL_ADDRESS][DOMA…" at bounding box center [170, 52] width 258 height 18
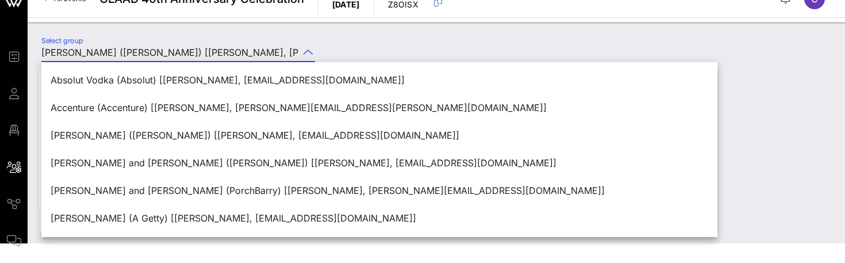
click at [382, 39] on div "Select group [PERSON_NAME] ([PERSON_NAME]) [[PERSON_NAME], [PERSON_NAME][EMAIL_…" at bounding box center [437, 54] width 804 height 40
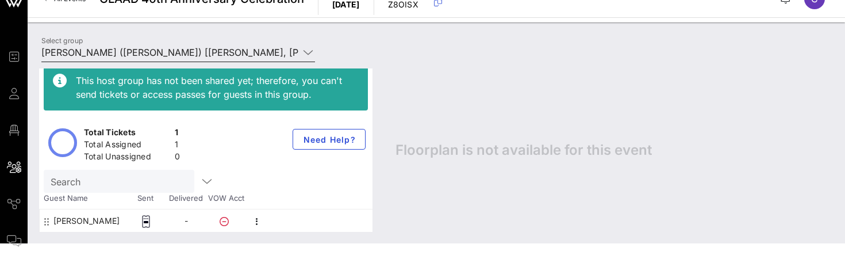
click at [214, 53] on input "[PERSON_NAME] ([PERSON_NAME]) [[PERSON_NAME], [PERSON_NAME][EMAIL_ADDRESS][DOMA…" at bounding box center [170, 52] width 258 height 18
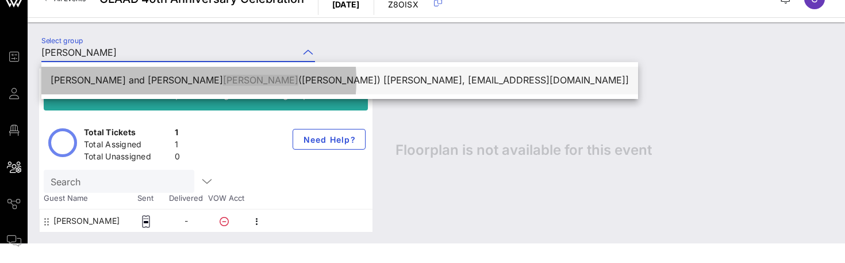
click at [207, 76] on div "[PERSON_NAME] and [PERSON_NAME] ([PERSON_NAME]) [[PERSON_NAME], [EMAIL_ADDRESS]…" at bounding box center [340, 80] width 579 height 11
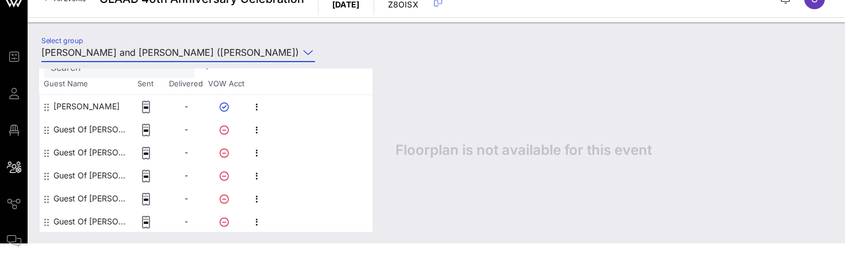
scroll to position [124, 0]
type input "[PERSON_NAME] and [PERSON_NAME] ([PERSON_NAME]) [[PERSON_NAME], [EMAIL_ADDRESS]…"
click at [257, 129] on icon "button" at bounding box center [257, 130] width 14 height 14
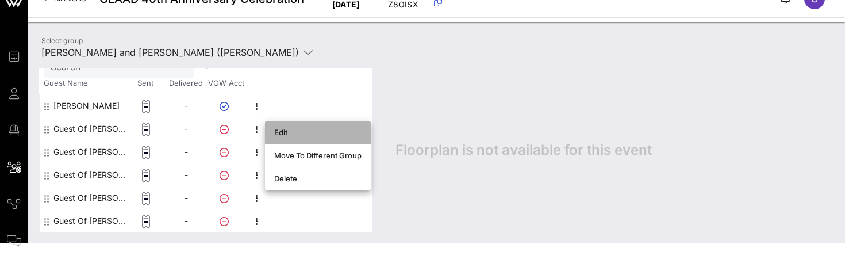
click at [281, 137] on div "Edit" at bounding box center [317, 132] width 87 height 18
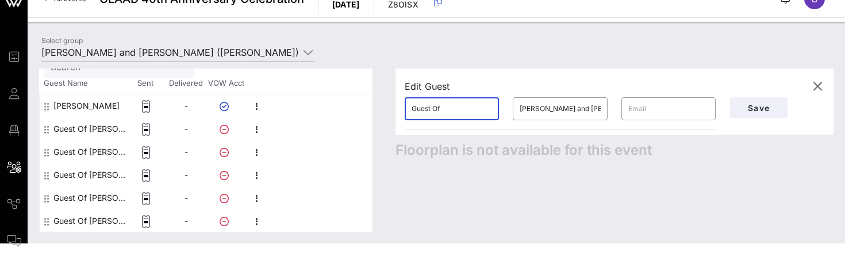
click at [451, 113] on input "Guest Of" at bounding box center [452, 108] width 81 height 18
type input "[PERSON_NAME]"
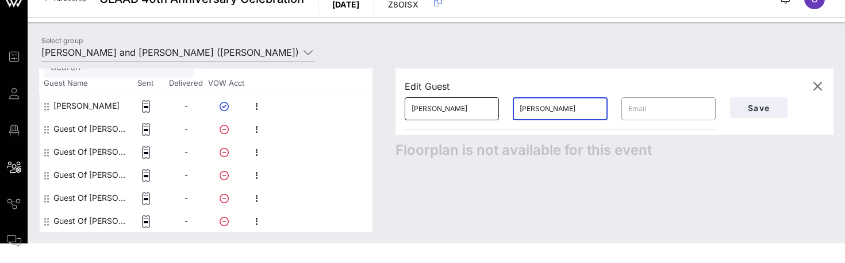
type input "[PERSON_NAME]"
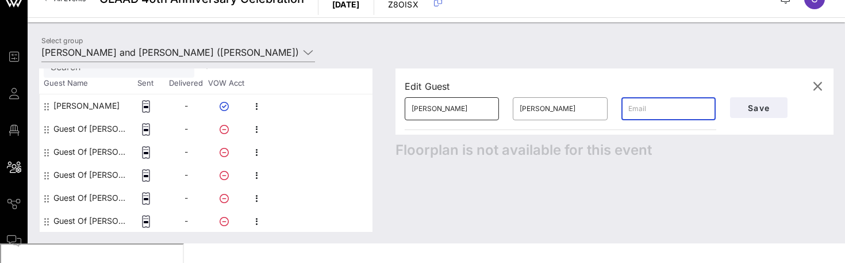
paste input "[EMAIL_ADDRESS][DOMAIN_NAME]"
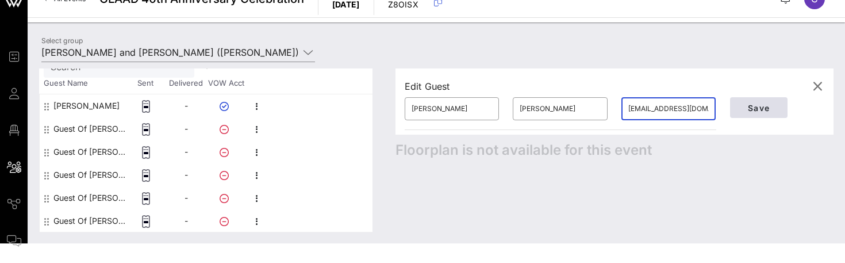
type input "[EMAIL_ADDRESS][DOMAIN_NAME]"
click at [753, 111] on span "Save" at bounding box center [759, 108] width 39 height 10
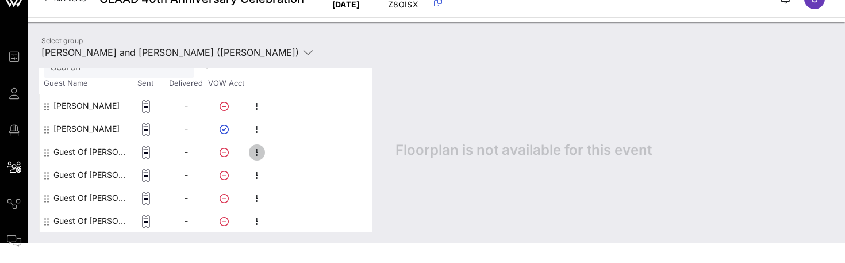
click at [257, 153] on icon "button" at bounding box center [257, 153] width 14 height 14
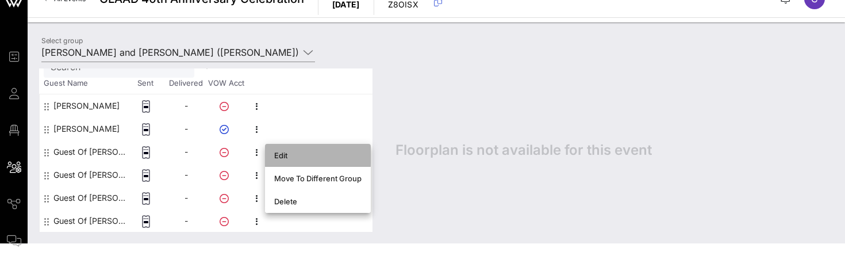
click at [281, 158] on div "Edit" at bounding box center [317, 155] width 87 height 9
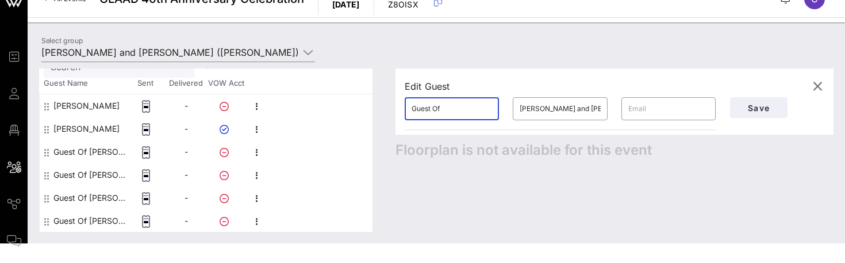
click at [451, 106] on input "Guest Of" at bounding box center [452, 108] width 81 height 18
type input "[PERSON_NAME]"
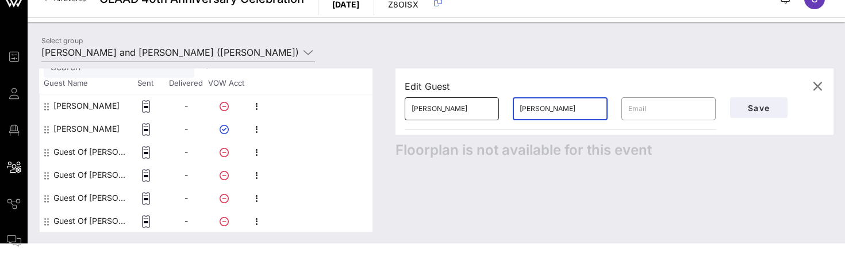
type input "[PERSON_NAME]"
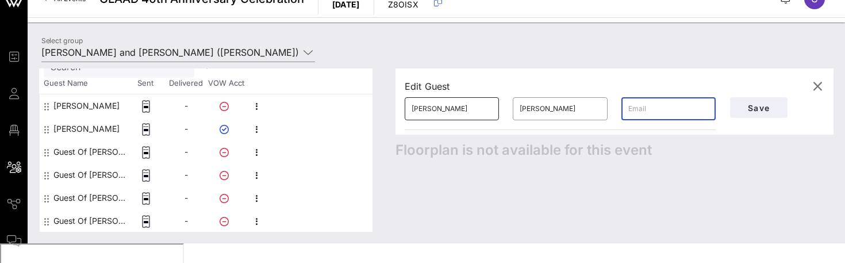
paste input "[EMAIL_ADDRESS][PERSON_NAME][DOMAIN_NAME]"
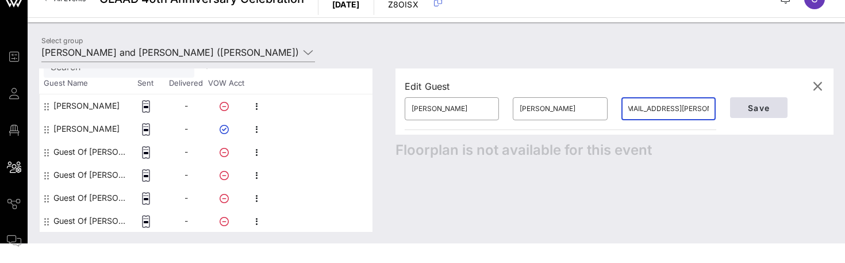
type input "[EMAIL_ADDRESS][PERSON_NAME][DOMAIN_NAME]"
click at [763, 110] on span "Save" at bounding box center [759, 108] width 39 height 10
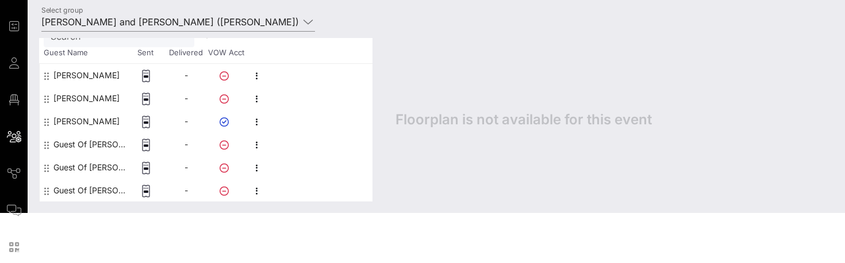
scroll to position [53, 0]
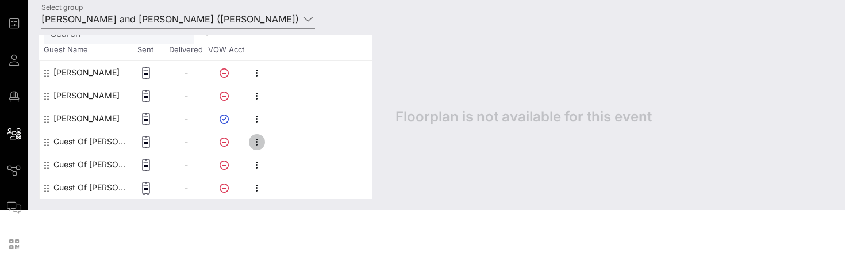
click at [258, 140] on icon "button" at bounding box center [257, 142] width 14 height 14
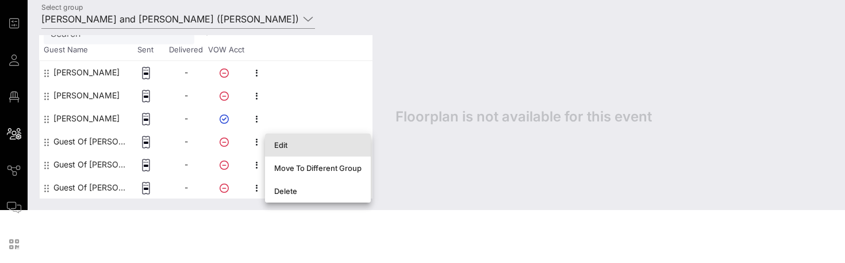
click at [280, 145] on div "Edit" at bounding box center [317, 144] width 87 height 9
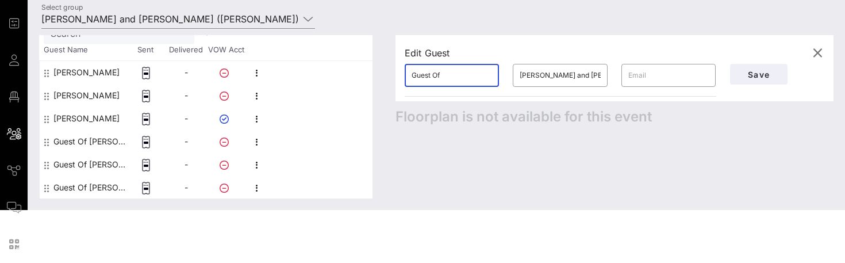
click at [441, 75] on input "Guest Of" at bounding box center [452, 75] width 81 height 18
type input "[PERSON_NAME]"
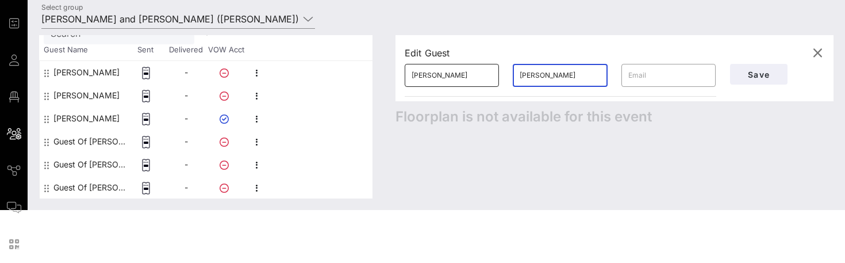
type input "[PERSON_NAME]"
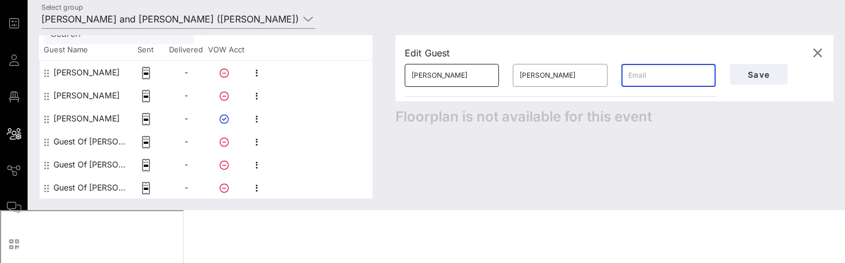
paste input "[EMAIL_ADDRESS][DOMAIN_NAME]"
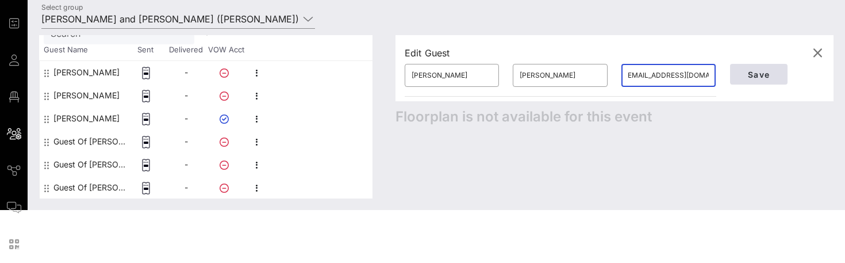
type input "[EMAIL_ADDRESS][DOMAIN_NAME]"
click at [750, 71] on span "Save" at bounding box center [759, 75] width 39 height 10
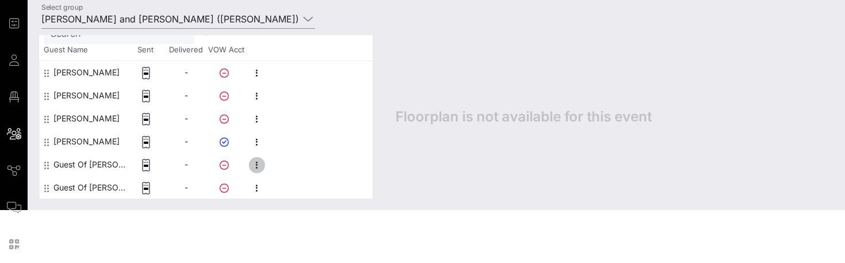
click at [258, 166] on icon "button" at bounding box center [257, 165] width 14 height 14
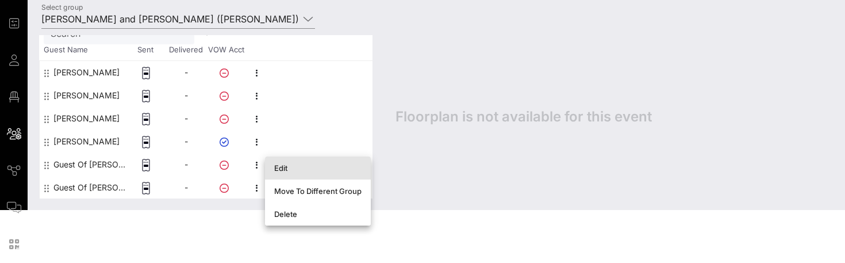
click at [280, 166] on div "Edit" at bounding box center [317, 167] width 87 height 9
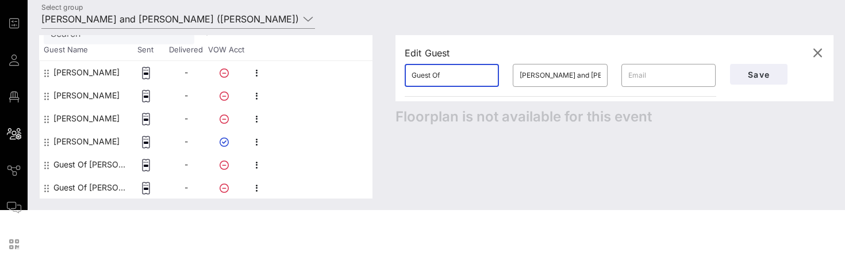
click at [452, 72] on input "Guest Of" at bounding box center [452, 75] width 81 height 18
type input "[PERSON_NAME]"
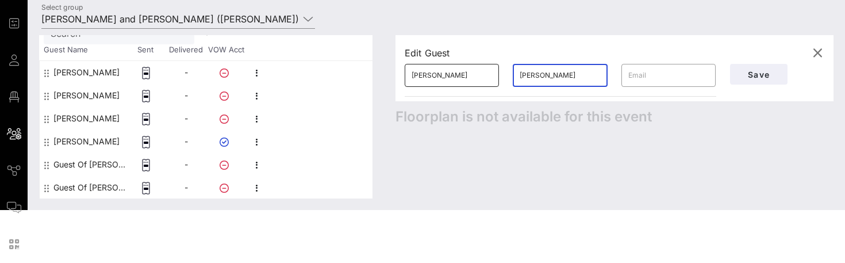
type input "[PERSON_NAME]"
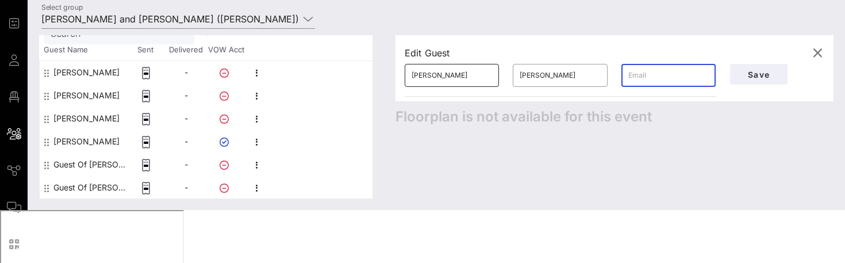
paste input "[EMAIL_ADDRESS][DOMAIN_NAME]"
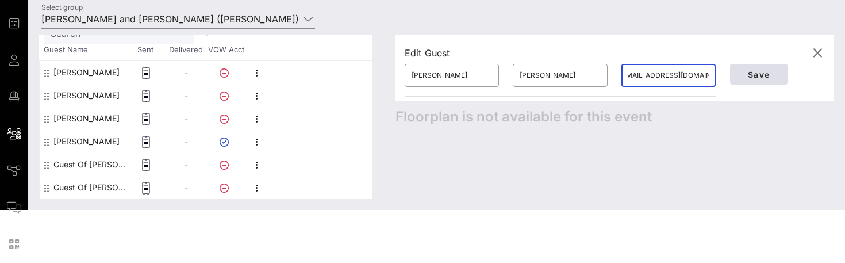
type input "[EMAIL_ADDRESS][DOMAIN_NAME]"
click at [751, 76] on span "Save" at bounding box center [759, 75] width 39 height 10
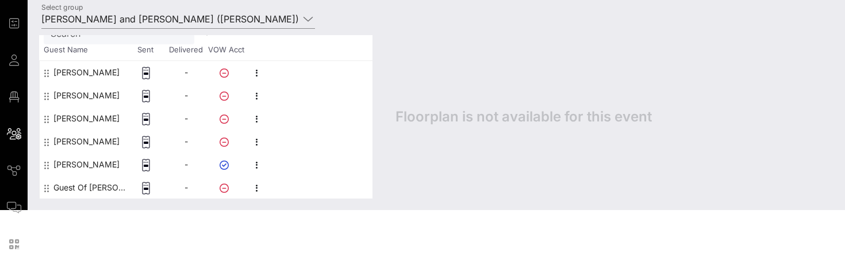
click at [426, 21] on div "Select group [PERSON_NAME] and [PERSON_NAME] ([PERSON_NAME]) [[PERSON_NAME], [E…" at bounding box center [437, 21] width 804 height 40
click at [212, 19] on input "[PERSON_NAME] and [PERSON_NAME] ([PERSON_NAME]) [[PERSON_NAME], [EMAIL_ADDRESS]…" at bounding box center [170, 19] width 258 height 18
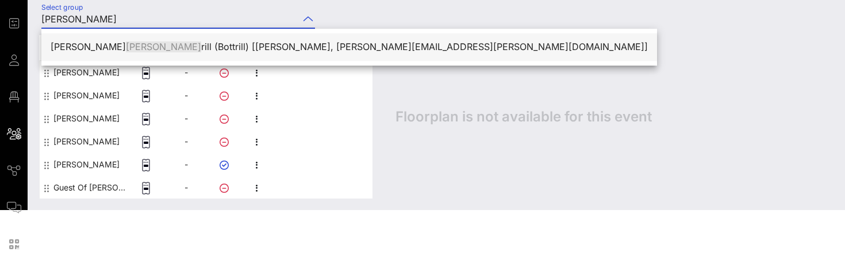
click at [147, 45] on div "[PERSON_NAME] [PERSON_NAME] ([PERSON_NAME]) [[PERSON_NAME], [PERSON_NAME][EMAIL…" at bounding box center [350, 46] width 598 height 11
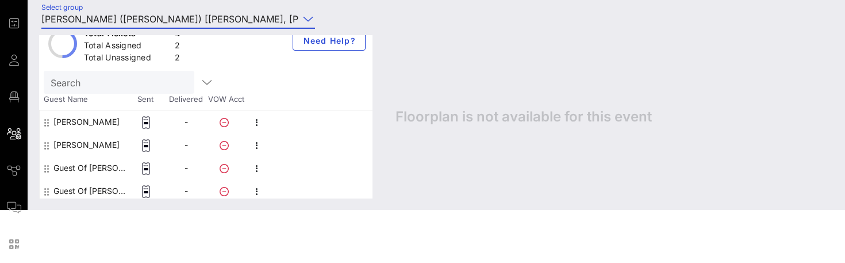
scroll to position [78, 0]
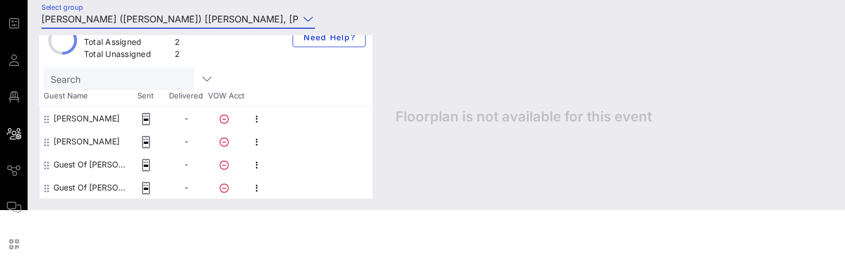
type input "[PERSON_NAME] ([PERSON_NAME]) [[PERSON_NAME], [PERSON_NAME][EMAIL_ADDRESS][PERS…"
click at [256, 141] on icon "button" at bounding box center [257, 142] width 14 height 14
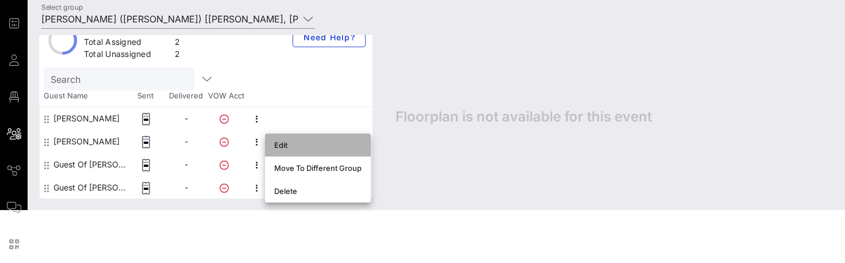
click at [285, 144] on div "Edit" at bounding box center [317, 144] width 87 height 9
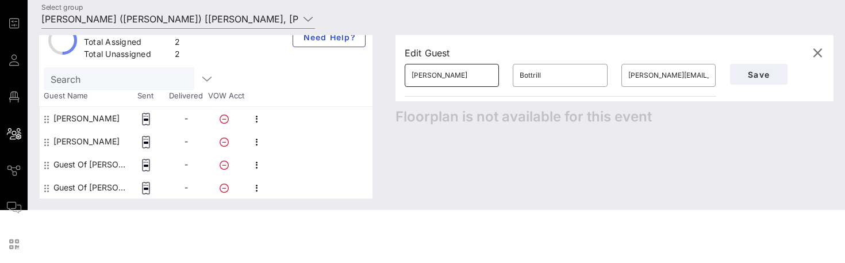
click at [452, 72] on input "[PERSON_NAME]" at bounding box center [452, 75] width 81 height 18
type input "[PERSON_NAME]"
type input "Reshler"
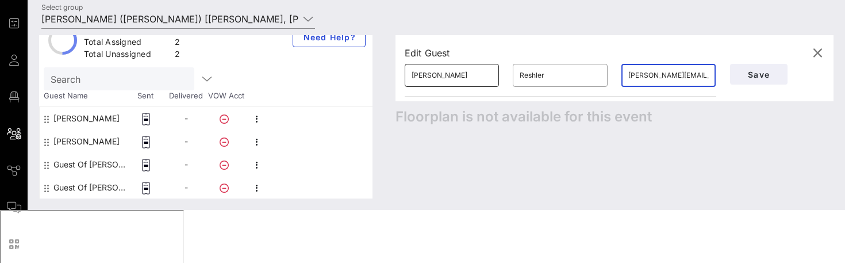
paste input "[EMAIL_ADDRESS][DOMAIN_NAME]"
type input "[EMAIL_ADDRESS][DOMAIN_NAME]"
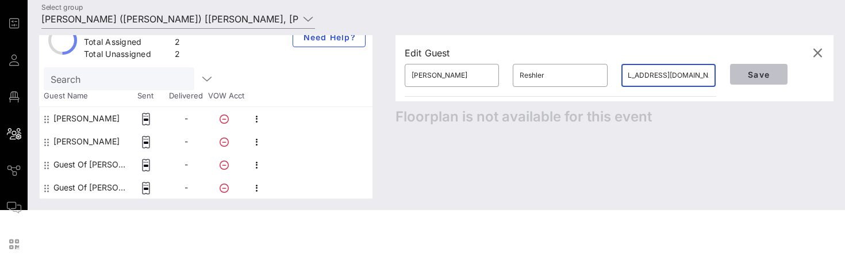
click at [768, 75] on span "Save" at bounding box center [759, 75] width 39 height 10
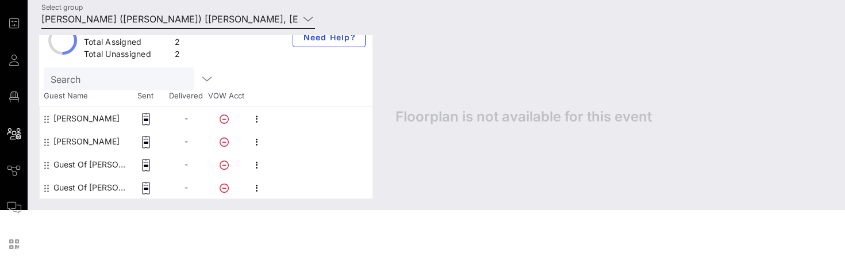
click at [148, 17] on input "[PERSON_NAME] ([PERSON_NAME]) [[PERSON_NAME], [EMAIL_ADDRESS][DOMAIN_NAME]]" at bounding box center [170, 19] width 258 height 18
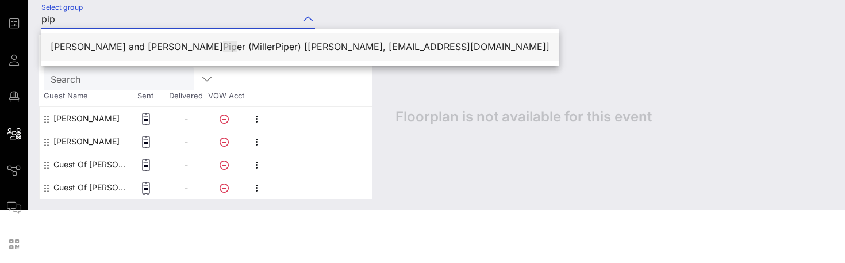
click at [223, 47] on span "Pip" at bounding box center [230, 47] width 14 height 12
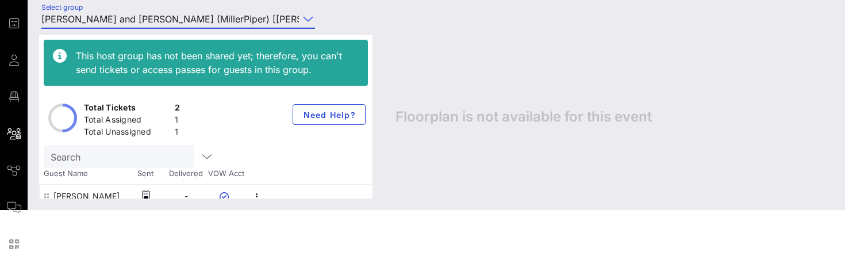
scroll to position [32, 0]
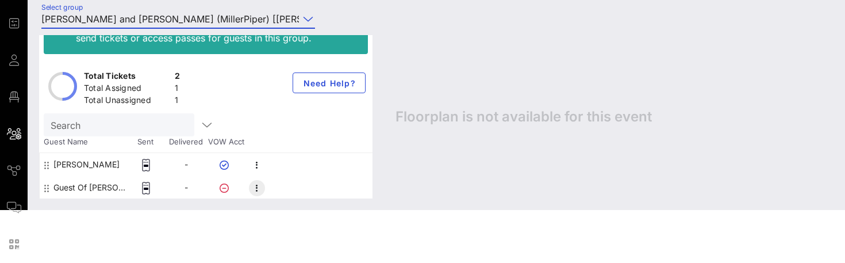
type input "[PERSON_NAME] and [PERSON_NAME] (MillerPiper) [[PERSON_NAME], [EMAIL_ADDRESS][D…"
click at [257, 187] on icon "button" at bounding box center [257, 188] width 14 height 14
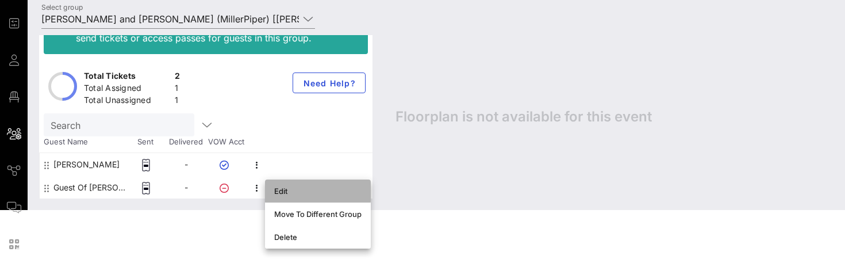
click at [306, 192] on div "Edit" at bounding box center [317, 190] width 87 height 9
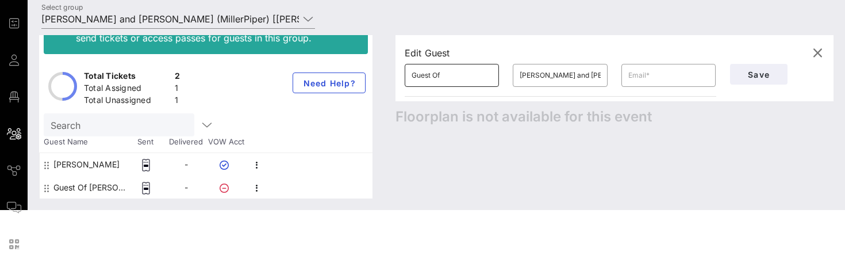
click at [465, 71] on input "Guest Of" at bounding box center [452, 75] width 81 height 18
type input "[PERSON_NAME]"
type input "Piper"
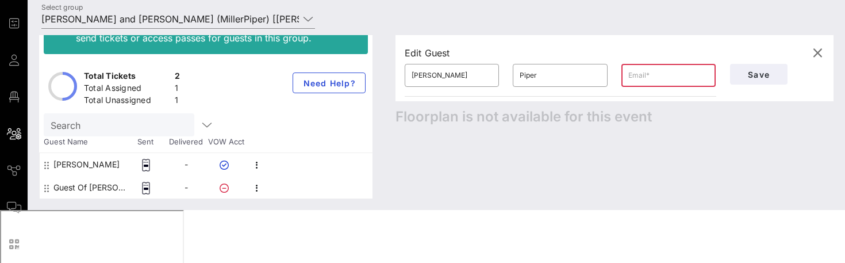
paste input "[EMAIL_ADDRESS][DOMAIN_NAME]"
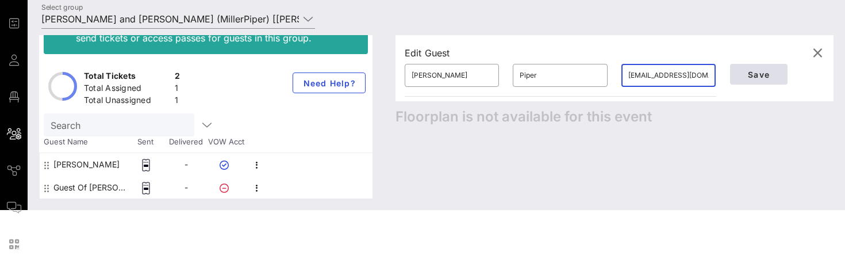
type input "[EMAIL_ADDRESS][DOMAIN_NAME]"
click at [748, 81] on button "Save" at bounding box center [759, 74] width 58 height 21
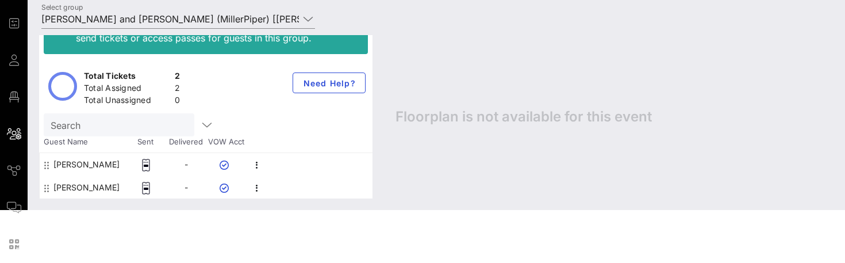
scroll to position [0, 0]
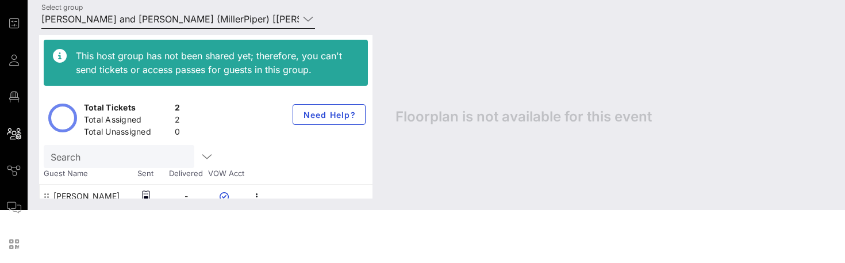
click at [204, 20] on input "[PERSON_NAME] and [PERSON_NAME] (MillerPiper) [[PERSON_NAME], [EMAIL_ADDRESS][D…" at bounding box center [170, 19] width 258 height 18
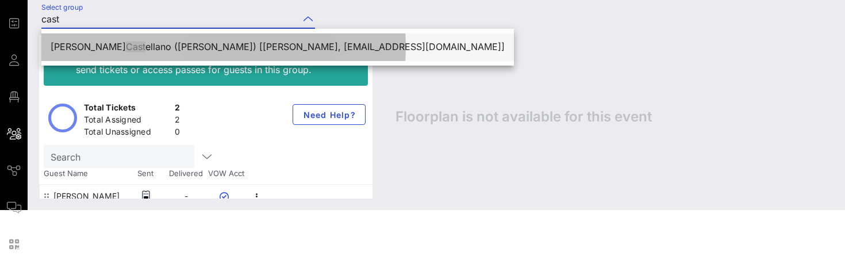
click at [167, 48] on div "[PERSON_NAME] ([PERSON_NAME]) [[PERSON_NAME], [EMAIL_ADDRESS][DOMAIN_NAME]]" at bounding box center [278, 46] width 454 height 11
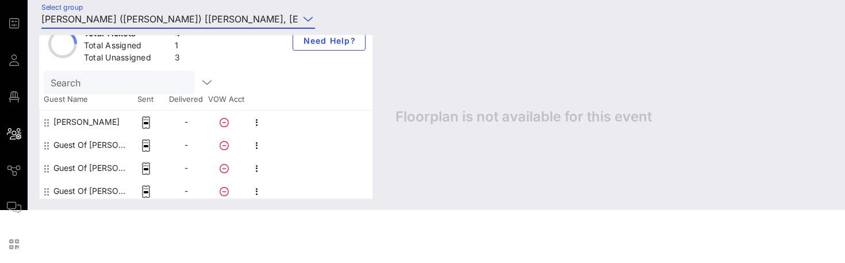
scroll to position [78, 0]
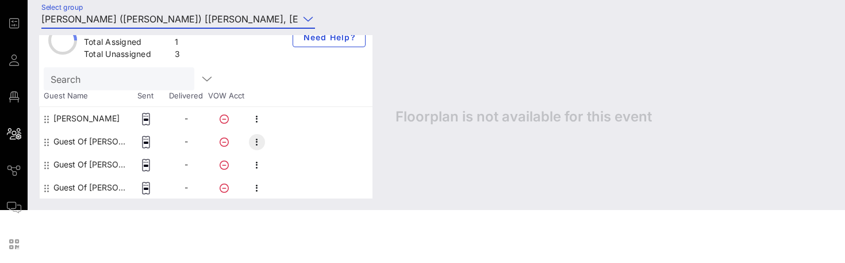
type input "[PERSON_NAME] ([PERSON_NAME]) [[PERSON_NAME], [EMAIL_ADDRESS][DOMAIN_NAME]]"
click at [259, 140] on icon "button" at bounding box center [257, 142] width 14 height 14
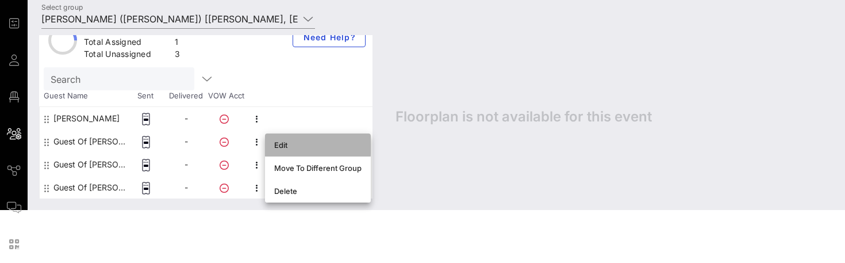
click at [281, 143] on div "Edit" at bounding box center [317, 144] width 87 height 9
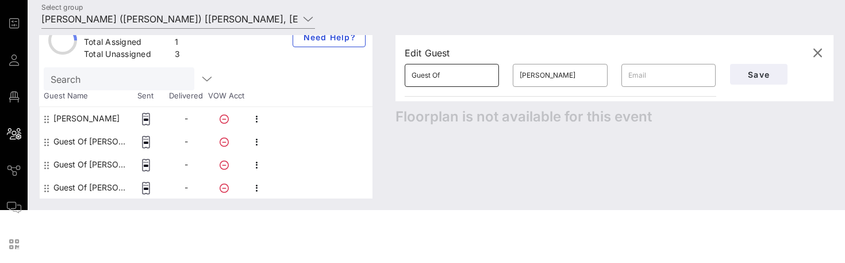
click at [444, 75] on input "Guest Of" at bounding box center [452, 75] width 81 height 18
type input "[PERSON_NAME]"
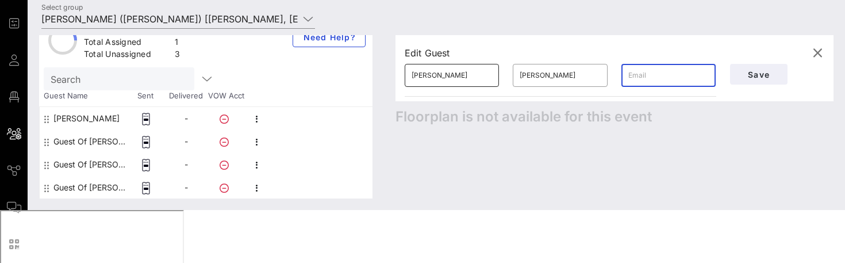
paste input "[EMAIL_ADDRESS][DOMAIN_NAME]"
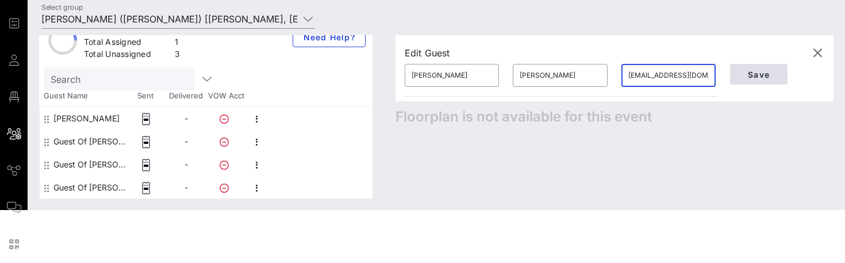
type input "[EMAIL_ADDRESS][DOMAIN_NAME]"
click at [748, 74] on span "Save" at bounding box center [759, 75] width 39 height 10
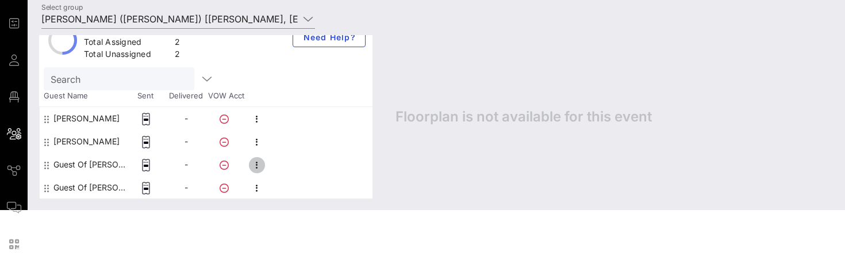
click at [257, 164] on icon "button" at bounding box center [257, 165] width 14 height 14
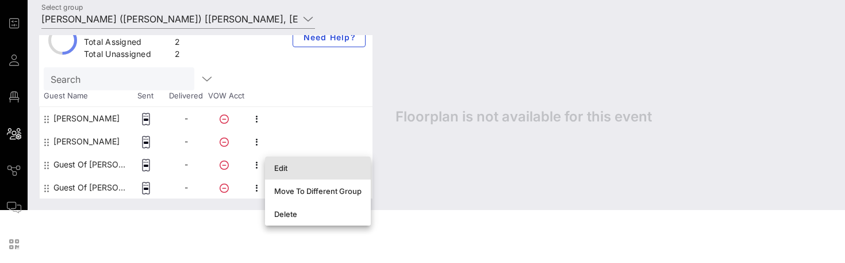
click at [284, 167] on div "Edit" at bounding box center [317, 167] width 87 height 9
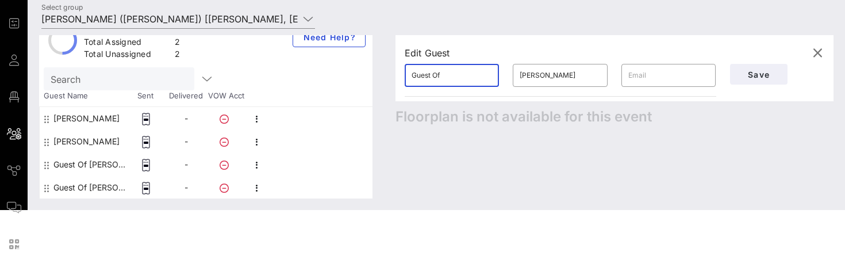
click at [452, 76] on input "Guest Of" at bounding box center [452, 75] width 81 height 18
type input "[PERSON_NAME]"
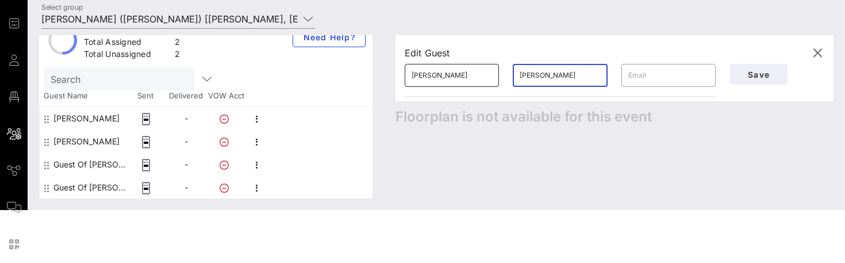
type input "[PERSON_NAME]"
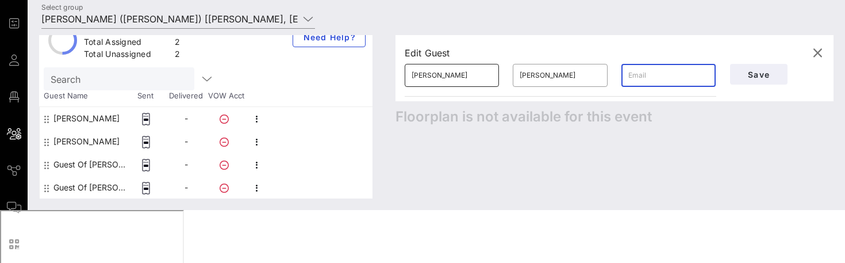
paste input "[EMAIL_ADDRESS][DOMAIN_NAME]"
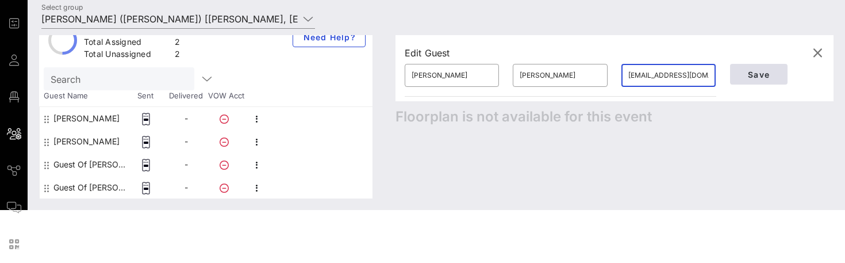
type input "[EMAIL_ADDRESS][DOMAIN_NAME]"
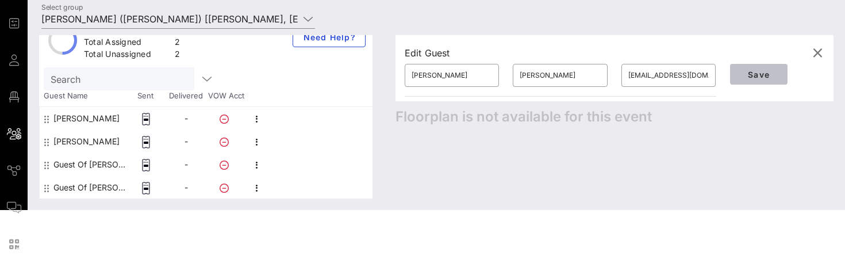
click at [755, 75] on span "Save" at bounding box center [759, 75] width 39 height 10
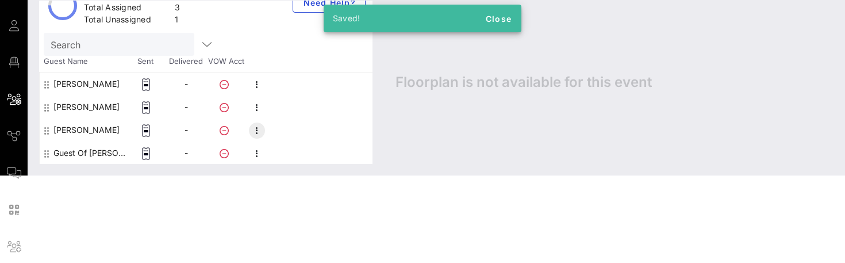
scroll to position [91, 0]
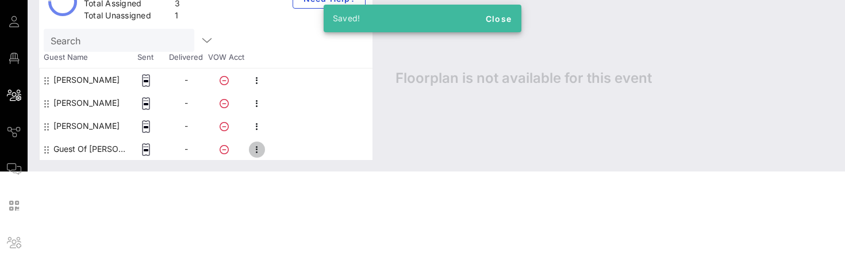
click at [254, 147] on icon "button" at bounding box center [257, 150] width 14 height 14
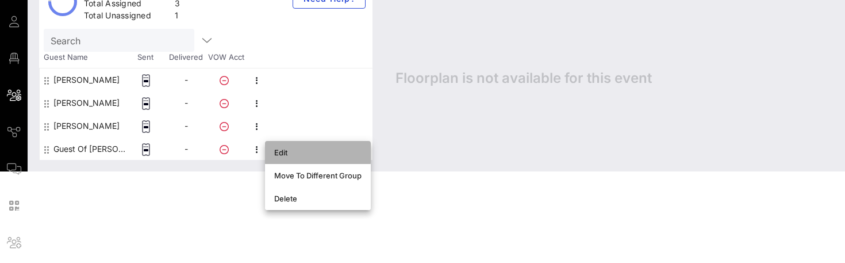
click at [286, 151] on div "Edit" at bounding box center [317, 152] width 87 height 9
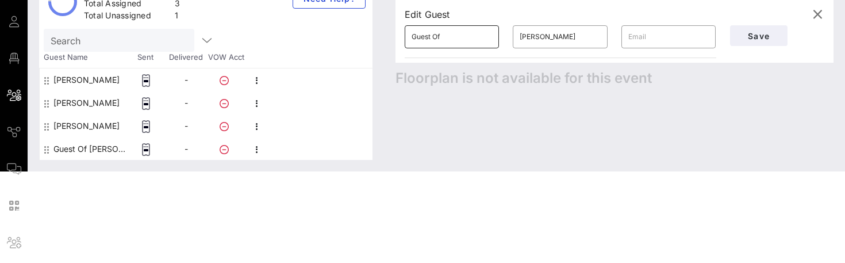
click at [463, 34] on input "Guest Of" at bounding box center [452, 37] width 81 height 18
type input "[PERSON_NAME]"
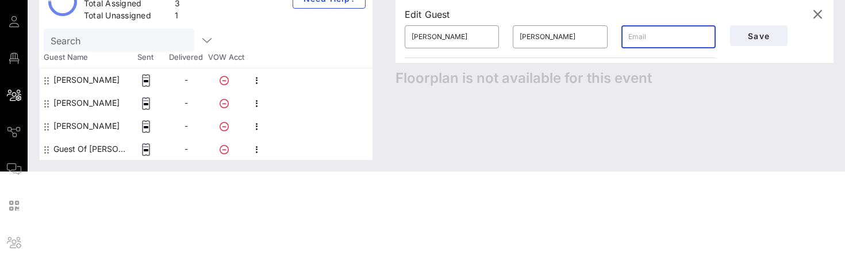
paste input "[EMAIL_ADDRESS][DOMAIN_NAME]"
type input "[EMAIL_ADDRESS][DOMAIN_NAME]"
click at [764, 37] on span "Save" at bounding box center [759, 36] width 39 height 10
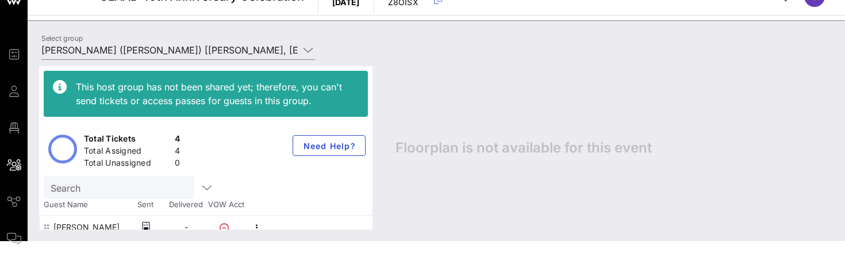
scroll to position [9, 0]
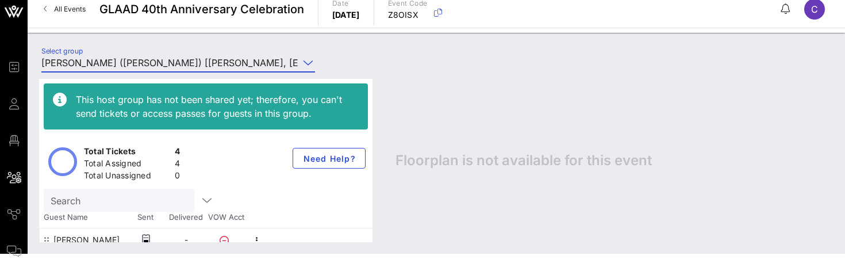
click at [189, 56] on input "[PERSON_NAME] ([PERSON_NAME]) [[PERSON_NAME], [EMAIL_ADDRESS][DOMAIN_NAME]]" at bounding box center [170, 62] width 258 height 18
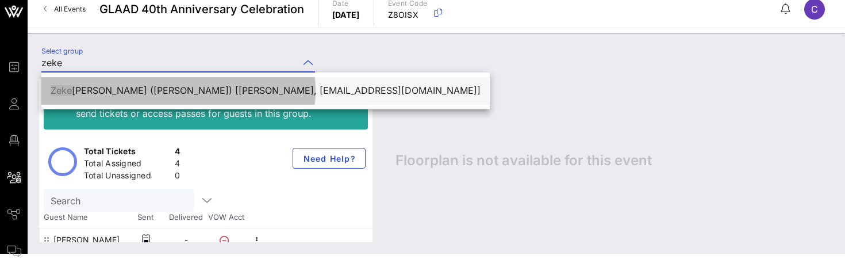
click at [175, 87] on div "[PERSON_NAME] ([PERSON_NAME]) [[PERSON_NAME], [EMAIL_ADDRESS][DOMAIN_NAME]]" at bounding box center [266, 90] width 430 height 11
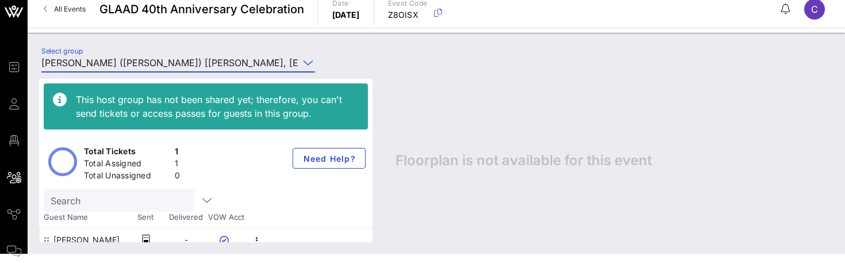
scroll to position [9, 0]
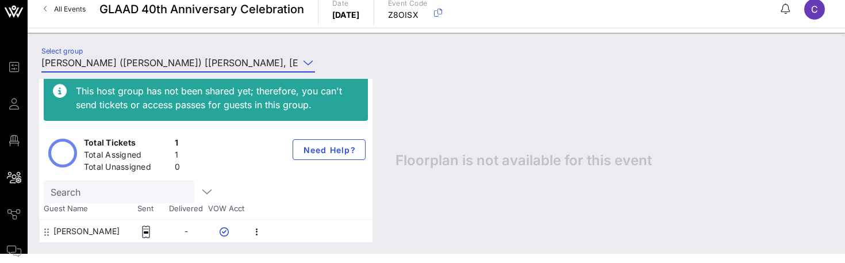
click at [433, 72] on div "This host group has not been shared yet; therefore, you can't send tickets or a…" at bounding box center [437, 160] width 818 height 186
click at [189, 59] on input "[PERSON_NAME] ([PERSON_NAME]) [[PERSON_NAME], [EMAIL_ADDRESS][DOMAIN_NAME]]" at bounding box center [170, 62] width 258 height 18
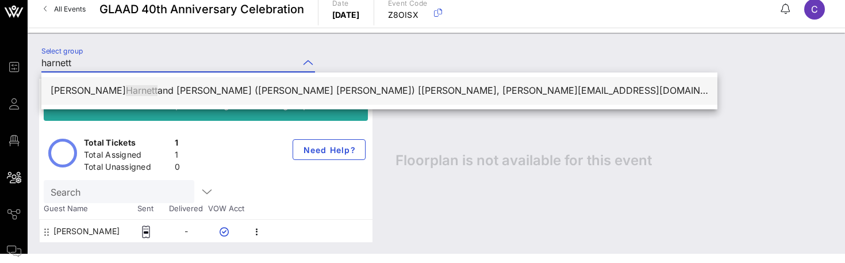
click at [208, 89] on div "[PERSON_NAME] and [PERSON_NAME] ([PERSON_NAME] [PERSON_NAME]) [[PERSON_NAME], […" at bounding box center [380, 90] width 658 height 11
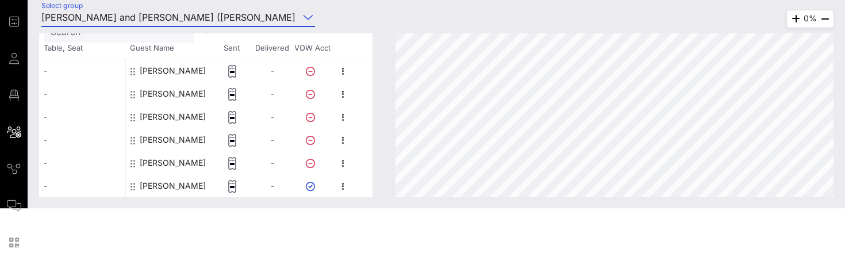
scroll to position [54, 0]
type input "[PERSON_NAME] and [PERSON_NAME] ([PERSON_NAME] [PERSON_NAME]) [[PERSON_NAME], […"
click at [344, 161] on icon "button" at bounding box center [343, 164] width 14 height 14
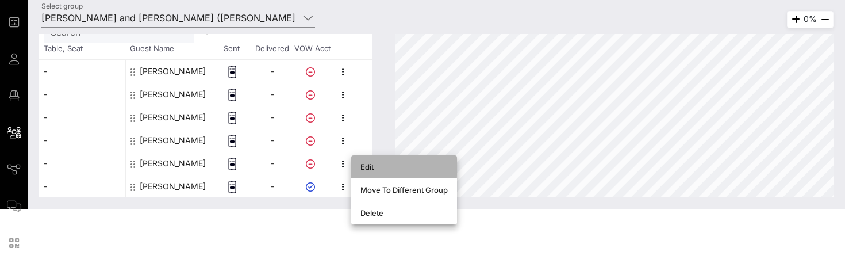
click at [368, 165] on div "Edit" at bounding box center [404, 166] width 87 height 9
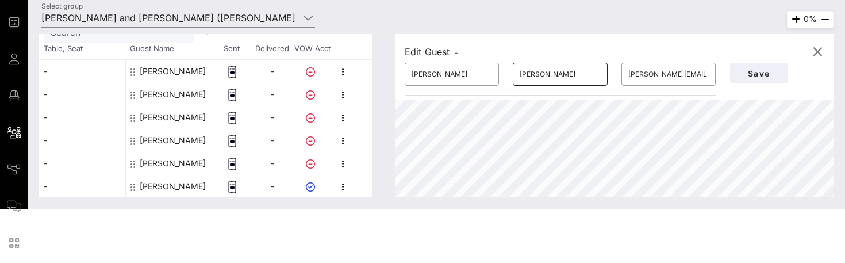
click at [550, 76] on input "[PERSON_NAME]" at bounding box center [560, 74] width 81 height 18
type input "Arden"
click at [755, 75] on span "Save" at bounding box center [759, 73] width 39 height 10
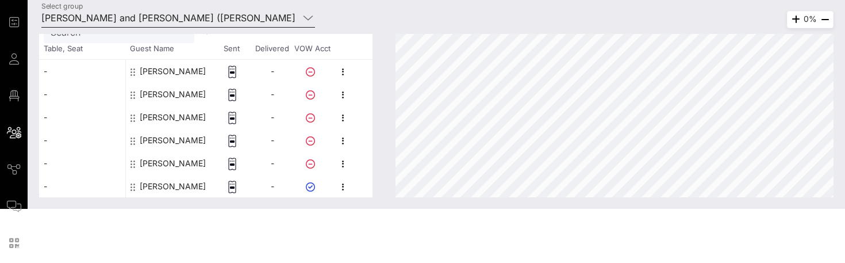
click at [220, 14] on input "[PERSON_NAME] and [PERSON_NAME] ([PERSON_NAME] [PERSON_NAME]) [[PERSON_NAME], […" at bounding box center [170, 18] width 258 height 18
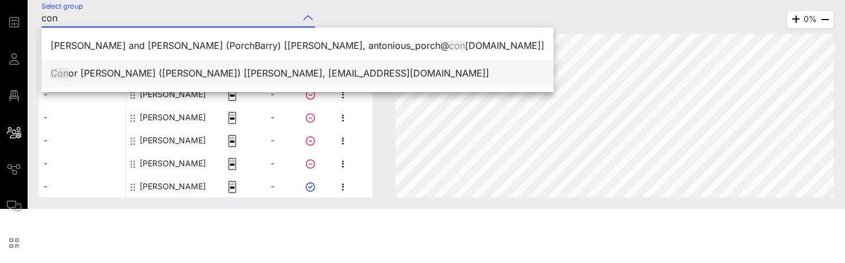
click at [190, 72] on div "Con or [PERSON_NAME] ([PERSON_NAME]) [[PERSON_NAME], [EMAIL_ADDRESS][DOMAIN_NAM…" at bounding box center [298, 73] width 494 height 11
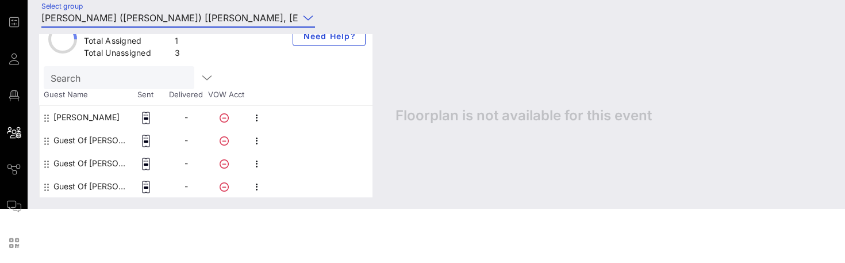
scroll to position [78, 0]
type input "[PERSON_NAME] ([PERSON_NAME]) [[PERSON_NAME], [EMAIL_ADDRESS][DOMAIN_NAME]]"
click at [256, 139] on icon "button" at bounding box center [257, 141] width 14 height 14
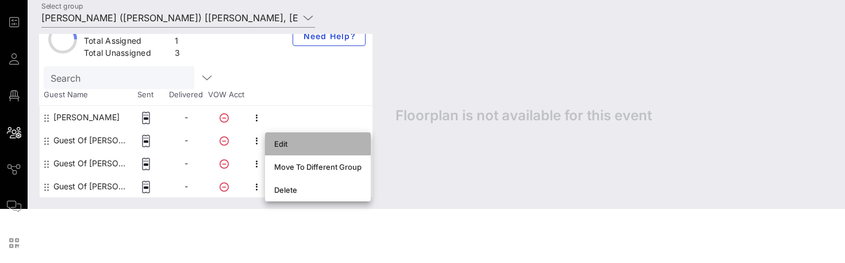
click at [285, 143] on div "Edit" at bounding box center [317, 143] width 87 height 9
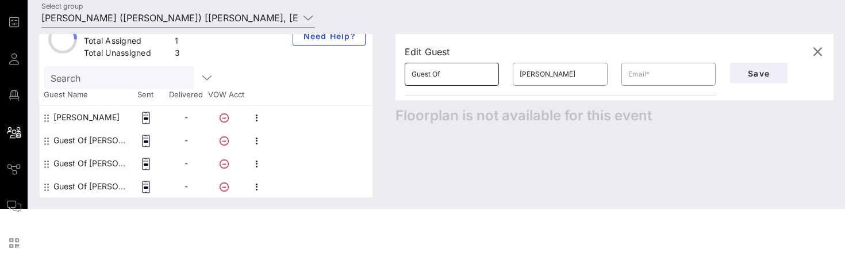
click at [465, 75] on input "Guest Of" at bounding box center [452, 74] width 81 height 18
type input "[PERSON_NAME]"
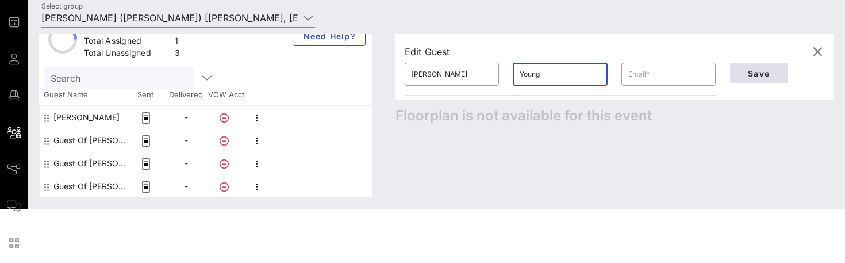
type input "Young"
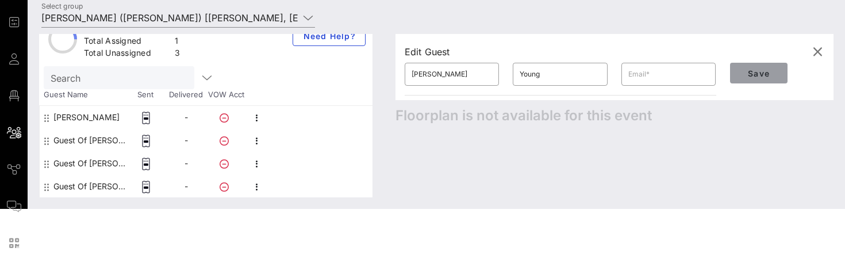
click at [747, 71] on span "Save" at bounding box center [759, 73] width 39 height 10
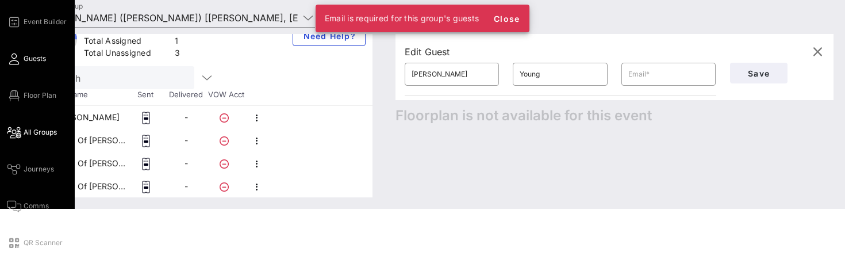
click at [16, 60] on icon at bounding box center [14, 59] width 14 height 2
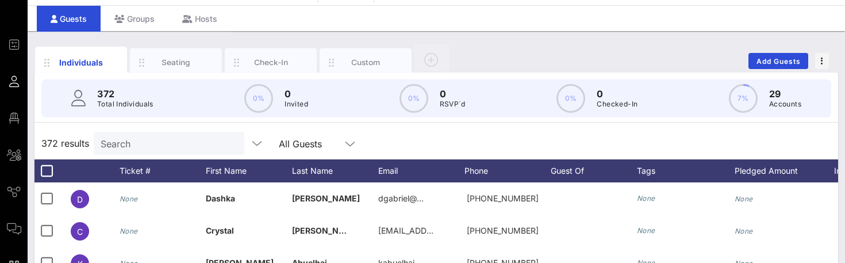
scroll to position [31, 0]
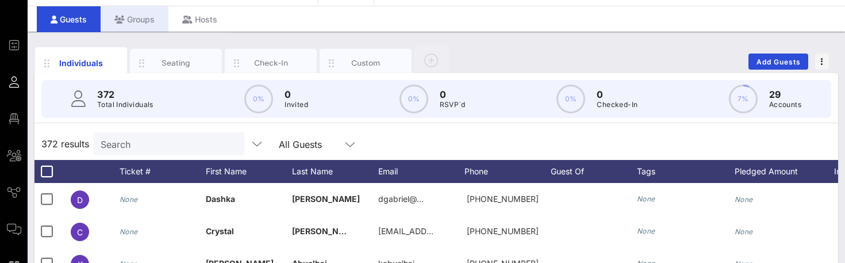
click at [137, 19] on div "Groups" at bounding box center [135, 19] width 68 height 26
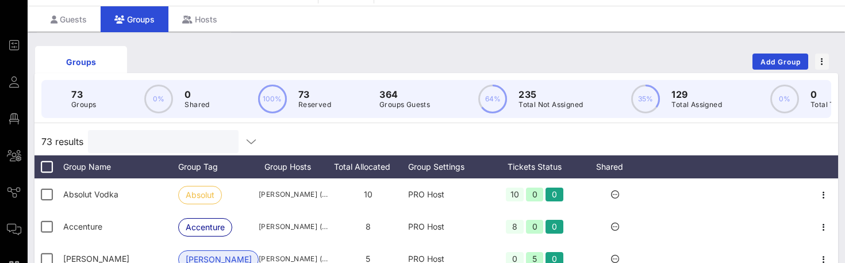
click at [156, 140] on input "text" at bounding box center [162, 141] width 135 height 15
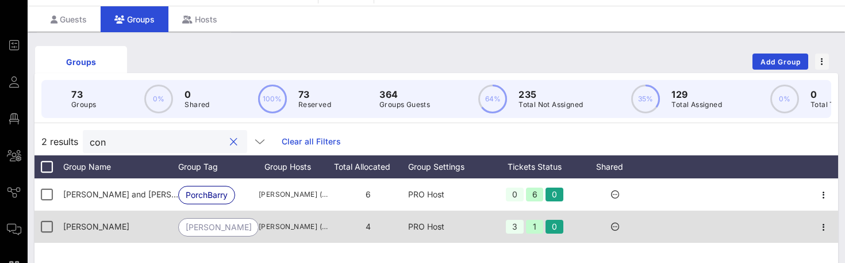
type input "con"
click at [79, 227] on span "[PERSON_NAME]" at bounding box center [96, 226] width 66 height 10
click at [828, 227] on icon "button" at bounding box center [824, 227] width 14 height 14
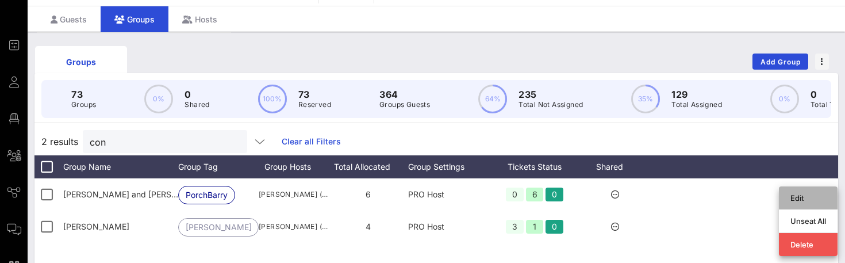
click at [802, 195] on div "Edit" at bounding box center [809, 197] width 36 height 9
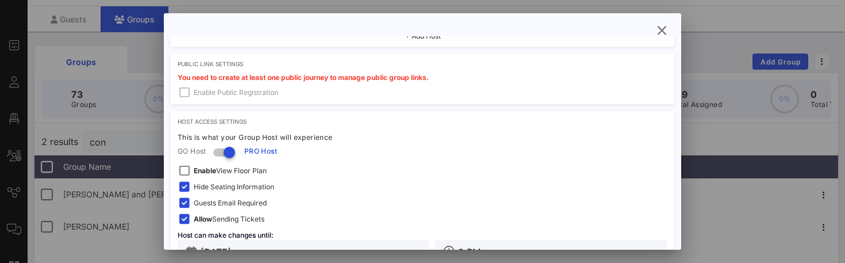
scroll to position [351, 0]
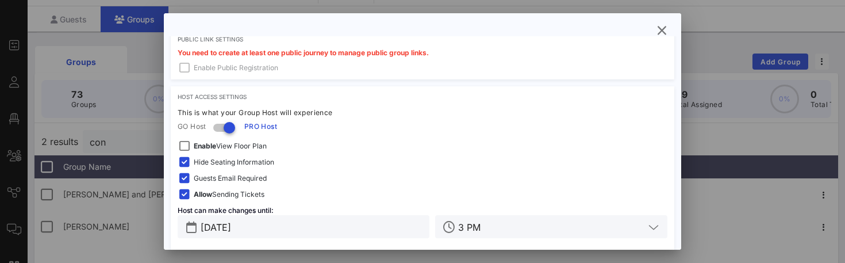
click at [208, 178] on span "Guests Email Required" at bounding box center [230, 179] width 73 height 12
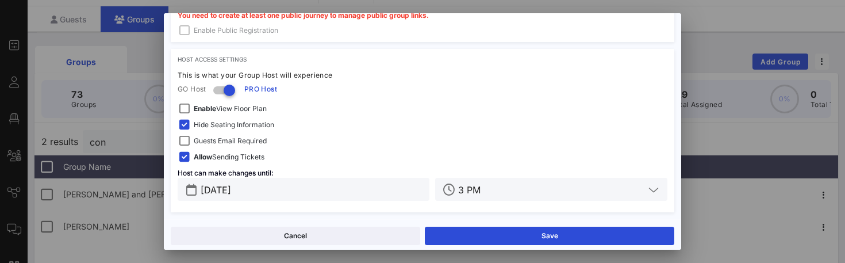
scroll to position [39, 0]
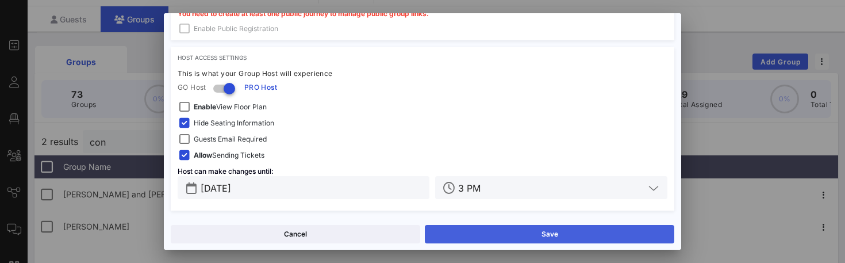
click at [473, 234] on button "Save" at bounding box center [550, 234] width 250 height 18
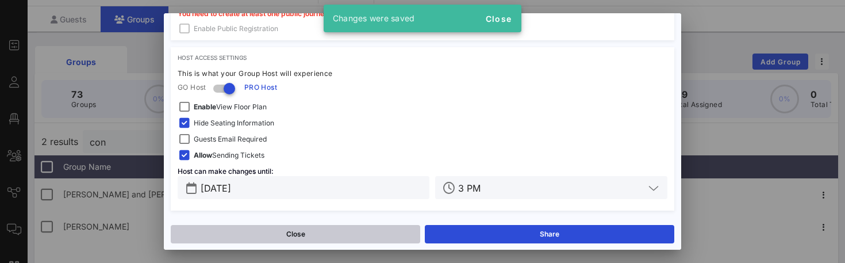
click at [353, 234] on button "Close" at bounding box center [296, 234] width 250 height 18
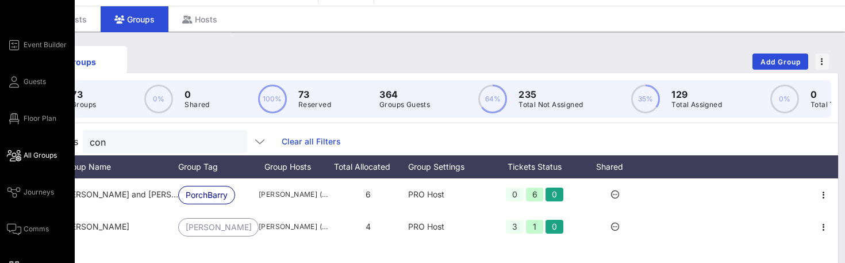
click at [27, 152] on span "All Groups" at bounding box center [40, 155] width 33 height 10
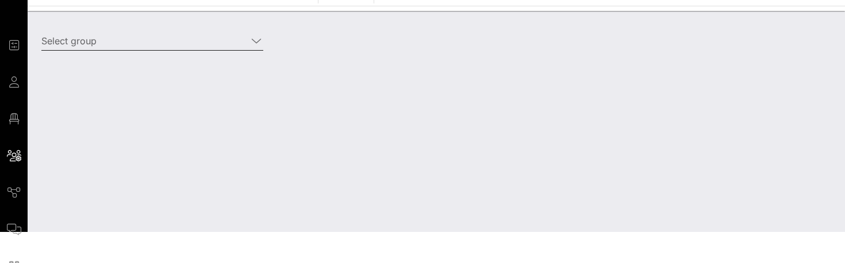
click at [142, 40] on input "Select group" at bounding box center [144, 41] width 206 height 18
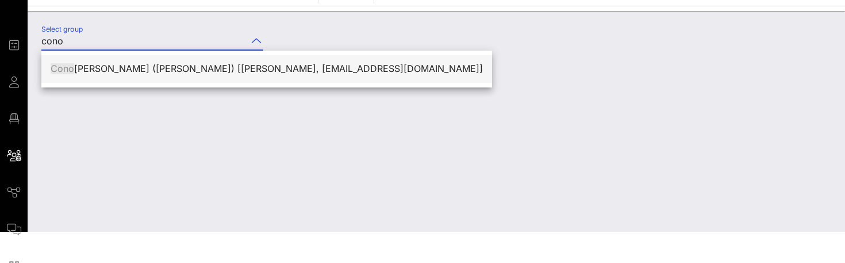
click at [131, 70] on div "[PERSON_NAME] ([PERSON_NAME]) [[PERSON_NAME], [EMAIL_ADDRESS][DOMAIN_NAME]]" at bounding box center [267, 68] width 432 height 11
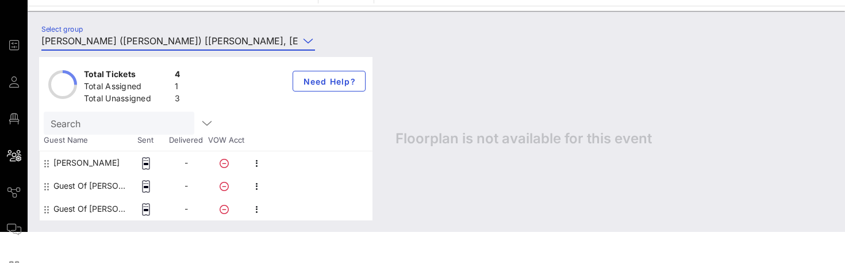
scroll to position [78, 0]
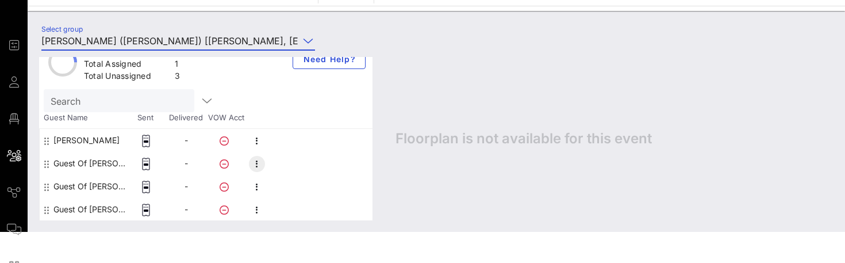
type input "[PERSON_NAME] ([PERSON_NAME]) [[PERSON_NAME], [EMAIL_ADDRESS][DOMAIN_NAME]]"
click at [255, 162] on icon "button" at bounding box center [257, 164] width 14 height 14
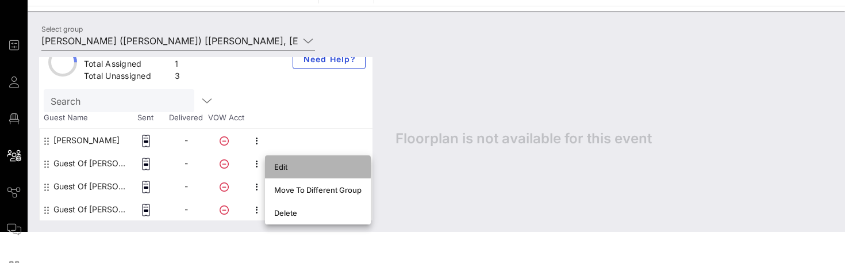
click at [293, 170] on div "Edit" at bounding box center [317, 166] width 87 height 9
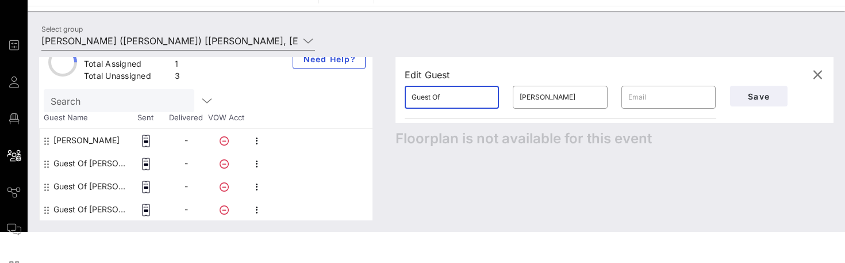
click at [447, 95] on input "Guest Of" at bounding box center [452, 97] width 81 height 18
type input "[PERSON_NAME]"
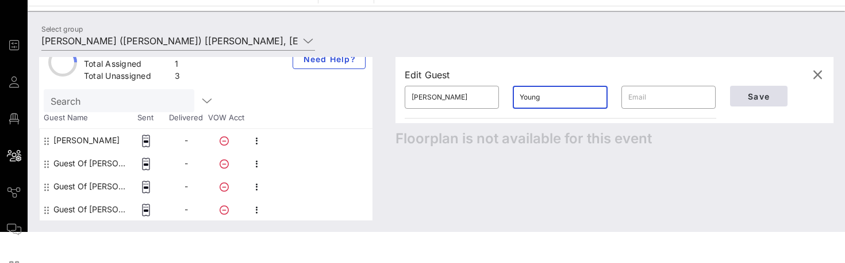
type input "Young"
click at [755, 98] on span "Save" at bounding box center [759, 96] width 39 height 10
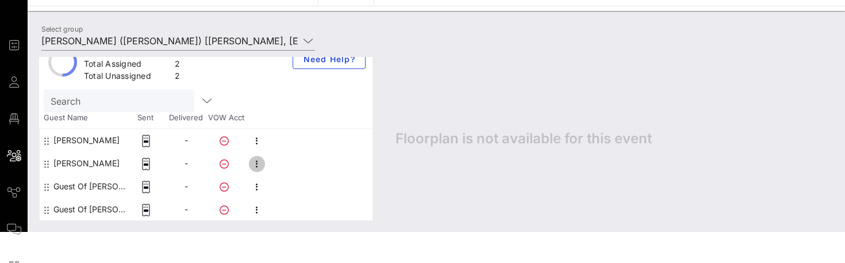
click at [259, 163] on icon "button" at bounding box center [257, 164] width 14 height 14
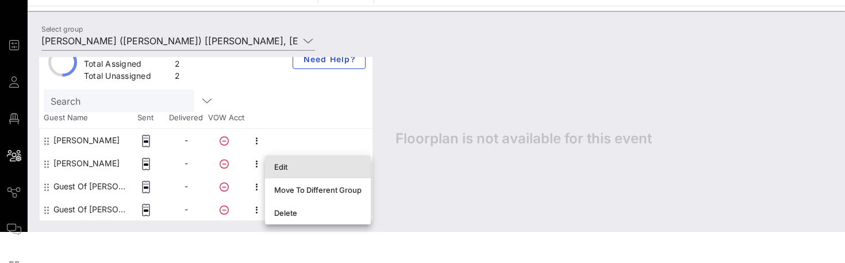
click at [302, 166] on div "Edit" at bounding box center [317, 166] width 87 height 9
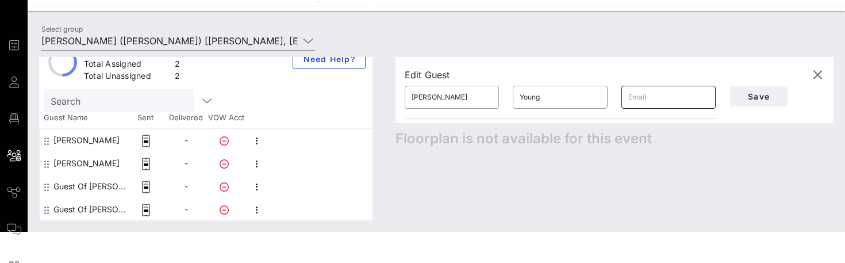
click at [646, 94] on input "text" at bounding box center [669, 97] width 81 height 18
paste input "[EMAIL_ADDRESS][DOMAIN_NAME]"
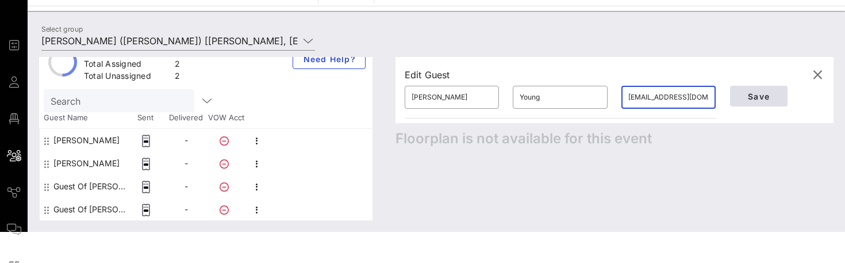
type input "[EMAIL_ADDRESS][DOMAIN_NAME]"
click at [751, 95] on span "Save" at bounding box center [759, 96] width 39 height 10
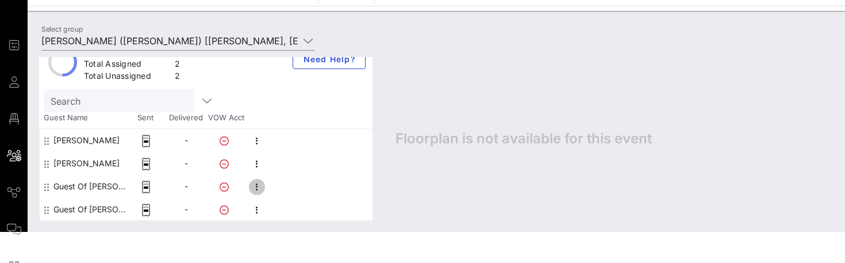
click at [256, 189] on icon "button" at bounding box center [257, 187] width 14 height 14
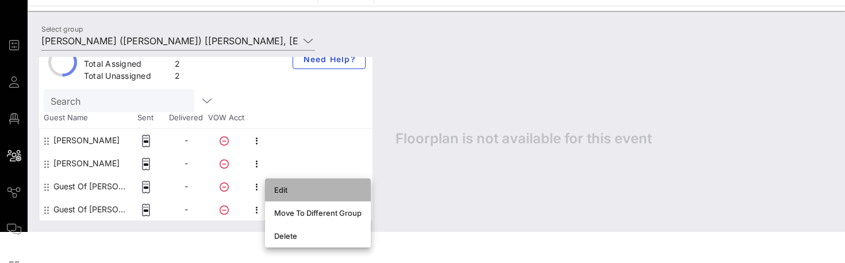
click at [287, 193] on div "Edit" at bounding box center [317, 189] width 87 height 9
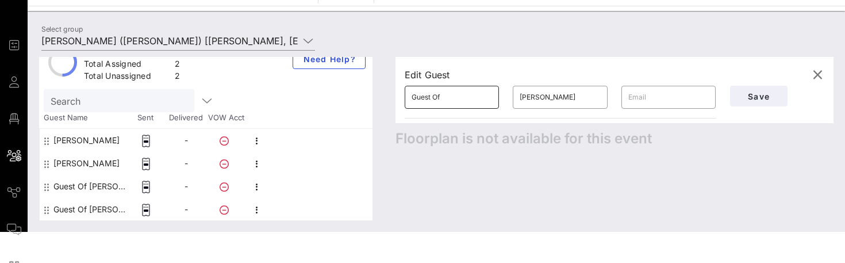
click at [447, 92] on input "Guest Of" at bounding box center [452, 97] width 81 height 18
type input "[PERSON_NAME]"
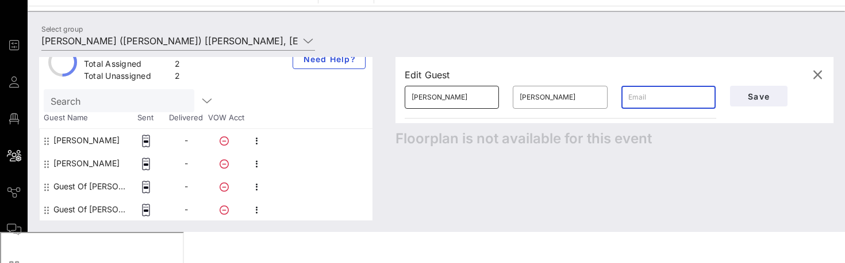
paste input "[EMAIL_ADDRESS][DOMAIN_NAME]"
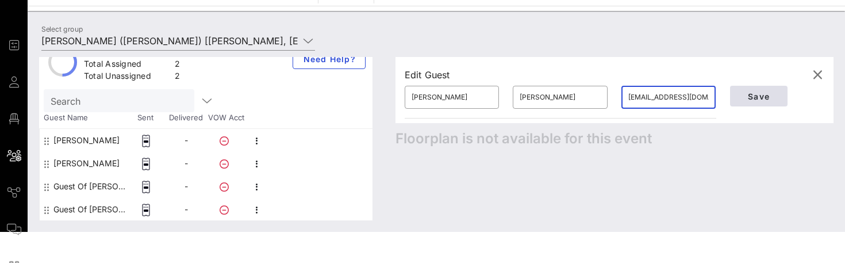
type input "[EMAIL_ADDRESS][DOMAIN_NAME]"
click at [764, 95] on span "Save" at bounding box center [759, 96] width 39 height 10
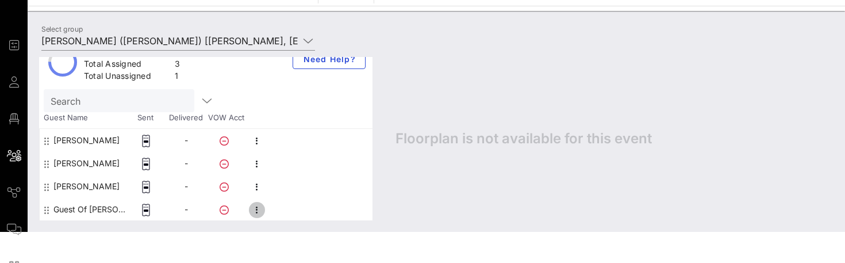
click at [257, 211] on icon "button" at bounding box center [257, 210] width 14 height 14
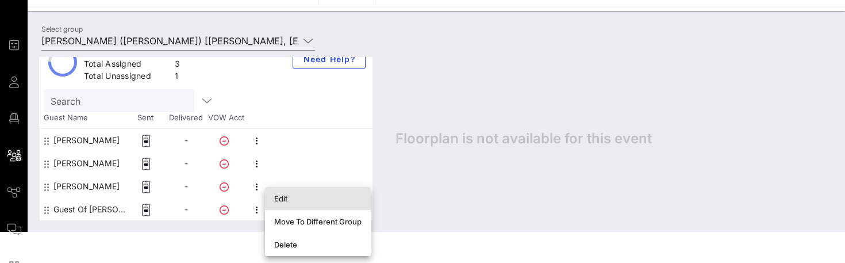
click at [289, 204] on div "Edit" at bounding box center [317, 198] width 87 height 18
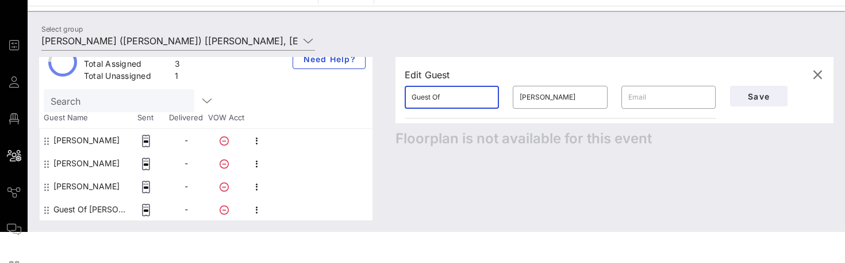
click at [447, 101] on input "Guest Of" at bounding box center [452, 97] width 81 height 18
type input "[PERSON_NAME]"
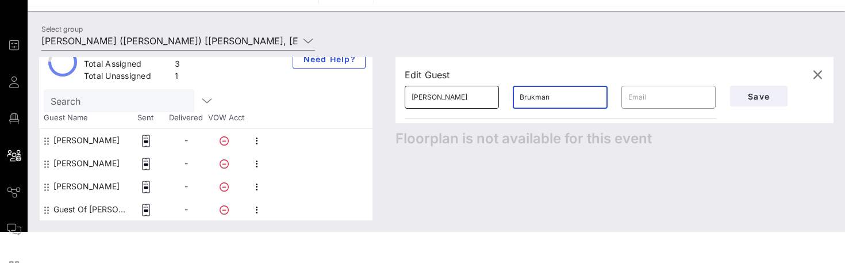
type input "Brukman"
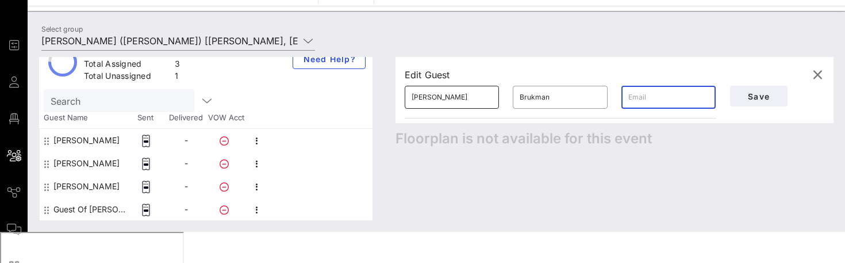
paste input "[EMAIL_ADDRESS][DOMAIN_NAME]"
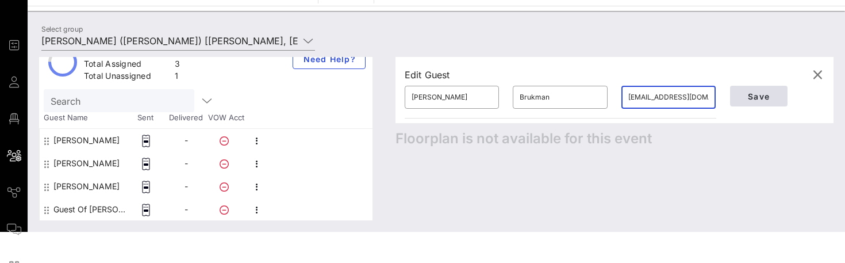
type input "[EMAIL_ADDRESS][DOMAIN_NAME]"
click at [757, 98] on span "Save" at bounding box center [759, 96] width 39 height 10
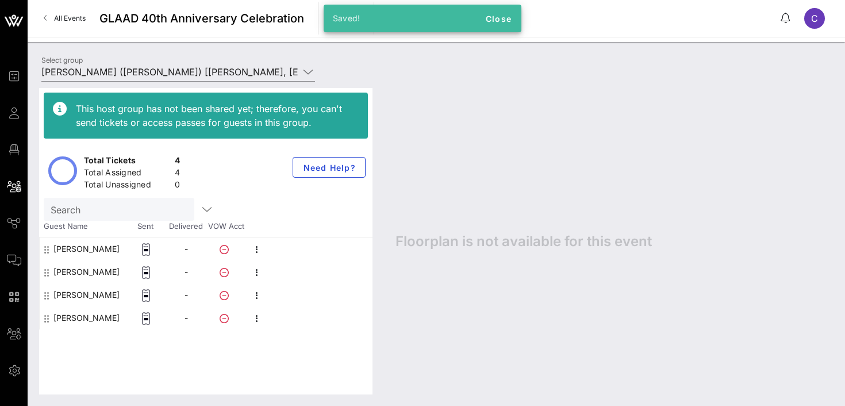
scroll to position [0, 0]
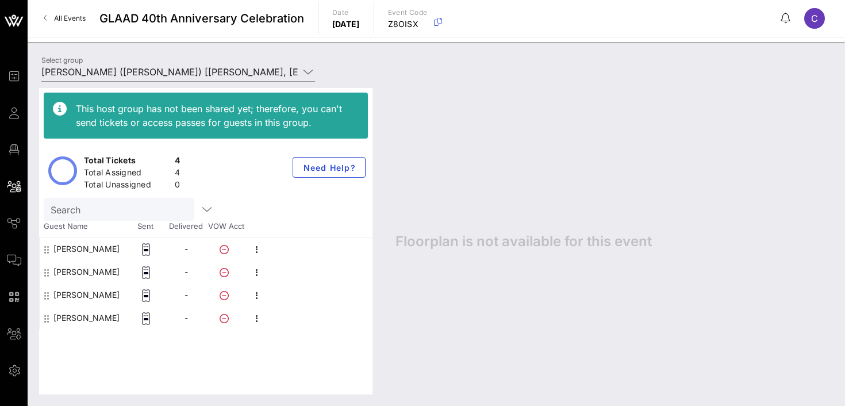
click at [192, 78] on div "This host group has not been shared yet; therefore, you can't send tickets or a…" at bounding box center [437, 241] width 818 height 330
click at [192, 69] on input "[PERSON_NAME] ([PERSON_NAME]) [[PERSON_NAME], [EMAIL_ADDRESS][DOMAIN_NAME]]" at bounding box center [170, 72] width 258 height 18
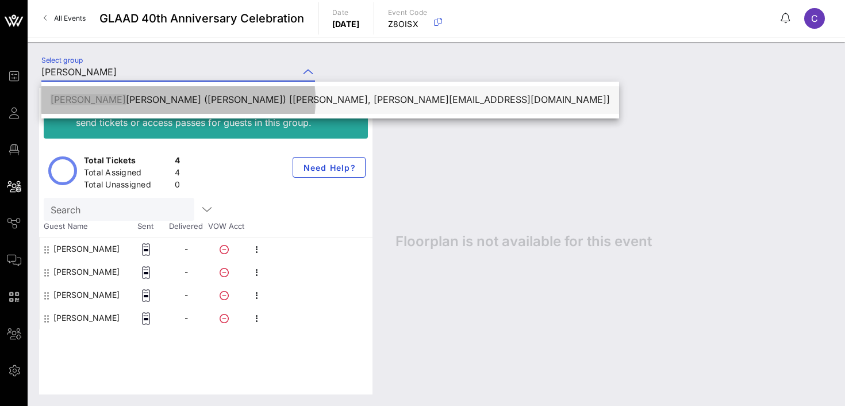
click at [191, 101] on div "[PERSON_NAME] ([PERSON_NAME]) [[PERSON_NAME], [PERSON_NAME][EMAIL_ADDRESS][DOMA…" at bounding box center [331, 99] width 560 height 11
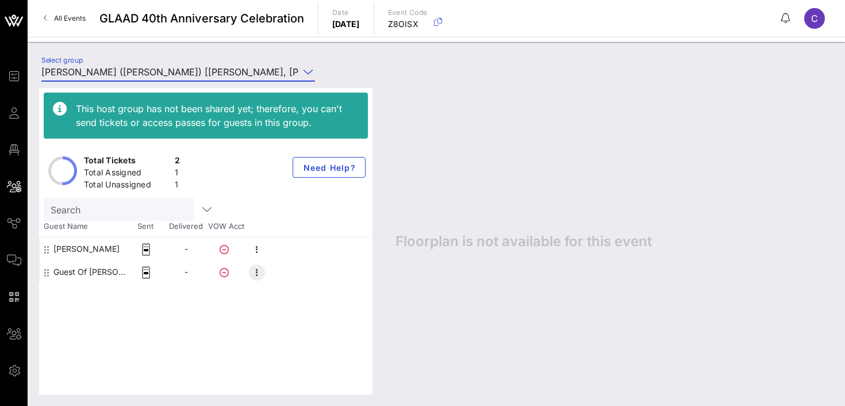
type input "[PERSON_NAME] ([PERSON_NAME]) [[PERSON_NAME], [PERSON_NAME][EMAIL_ADDRESS][DOMA…"
click at [260, 269] on icon "button" at bounding box center [257, 273] width 14 height 14
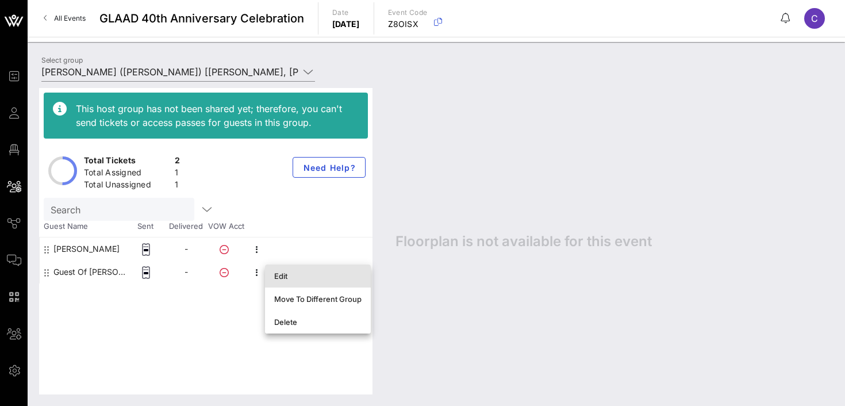
click at [278, 277] on div "Edit" at bounding box center [317, 275] width 87 height 9
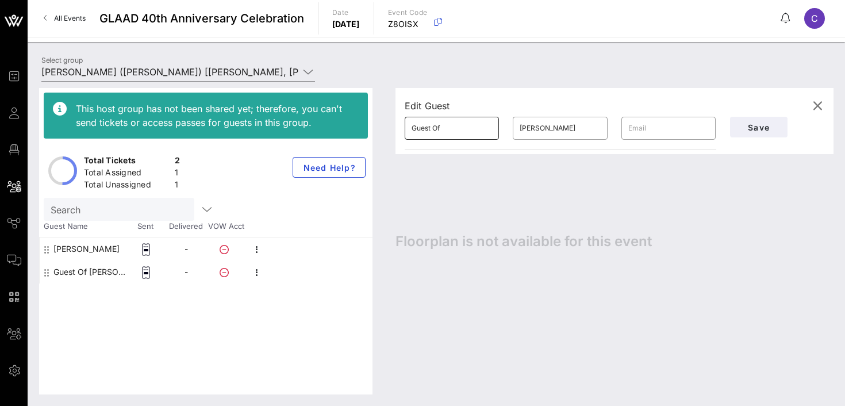
click at [453, 128] on input "Guest Of" at bounding box center [452, 128] width 81 height 18
type input "[PERSON_NAME]"
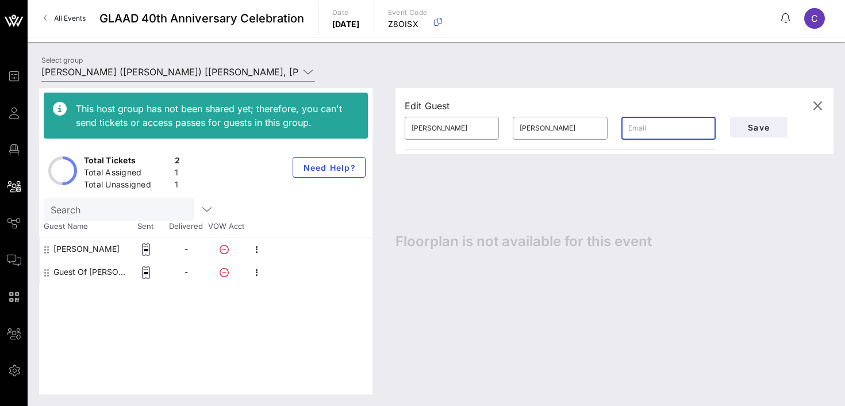
click at [638, 132] on input "text" at bounding box center [669, 128] width 81 height 18
type input "[PERSON_NAME][EMAIL_ADDRESS][DOMAIN_NAME]"
click at [770, 124] on span "Save" at bounding box center [759, 128] width 39 height 10
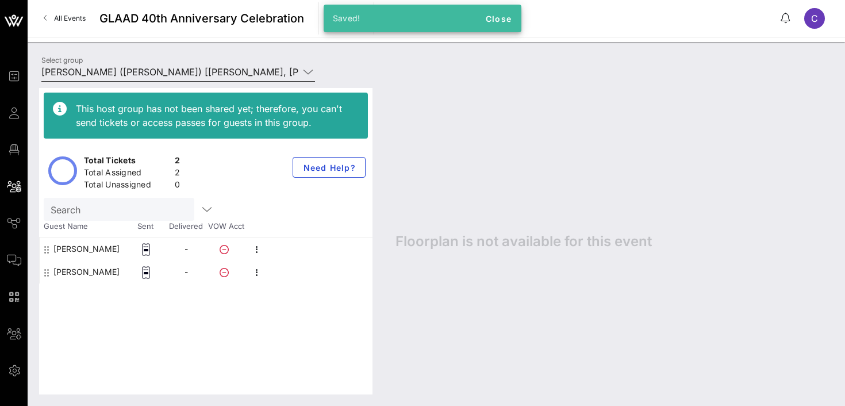
click at [265, 72] on input "[PERSON_NAME] ([PERSON_NAME]) [[PERSON_NAME], [PERSON_NAME][EMAIL_ADDRESS][DOMA…" at bounding box center [170, 72] width 258 height 18
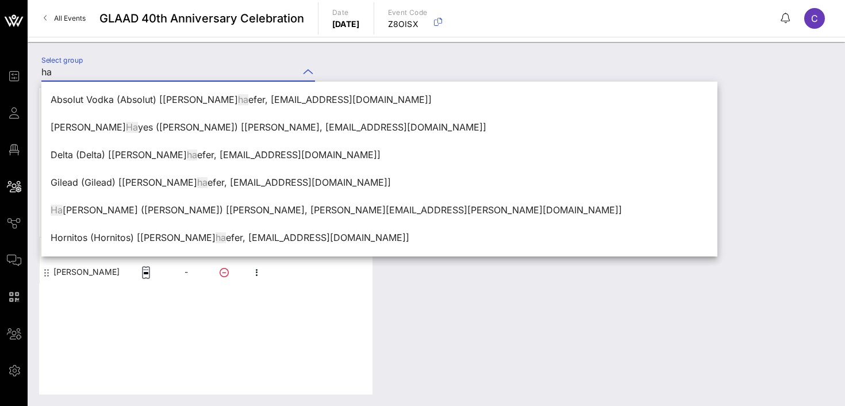
type input "h"
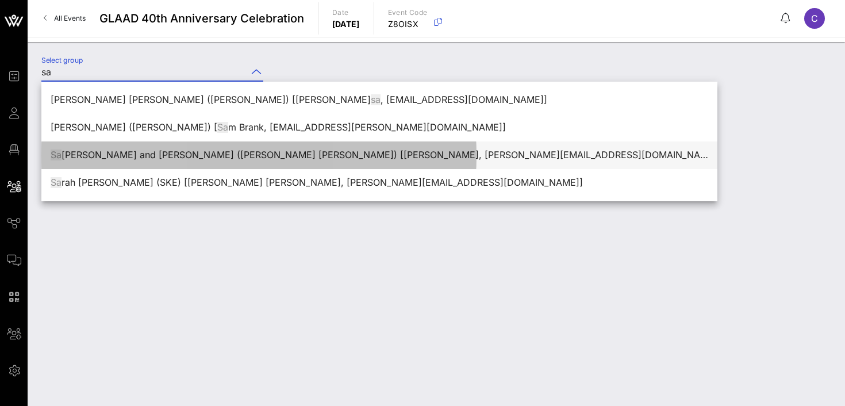
click at [248, 150] on div "[PERSON_NAME] [PERSON_NAME] and [PERSON_NAME] ([PERSON_NAME] [PERSON_NAME]) [[P…" at bounding box center [380, 155] width 658 height 11
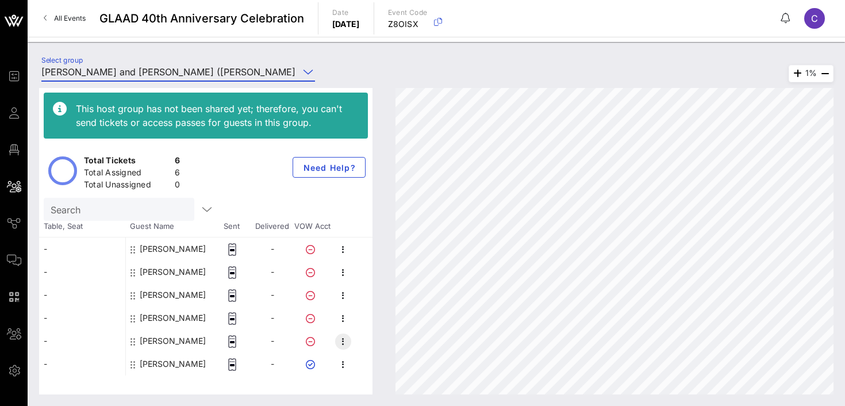
type input "[PERSON_NAME] and [PERSON_NAME] ([PERSON_NAME] [PERSON_NAME]) [[PERSON_NAME], […"
click at [343, 346] on icon "button" at bounding box center [343, 342] width 14 height 14
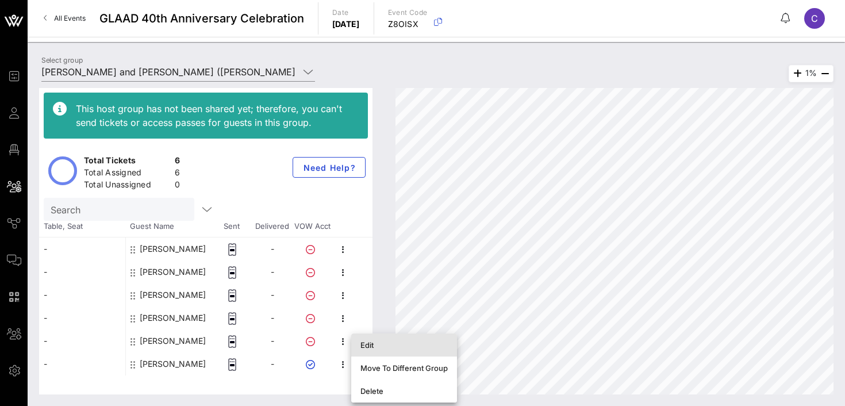
click at [370, 343] on div "Edit" at bounding box center [404, 344] width 87 height 9
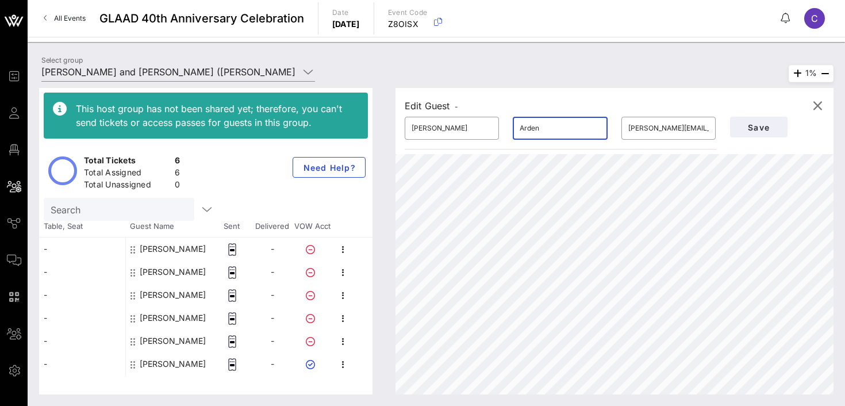
click at [554, 129] on input "Arden" at bounding box center [560, 128] width 81 height 18
type input "[PERSON_NAME]"
click at [752, 129] on span "Save" at bounding box center [759, 128] width 39 height 10
